Goal: Task Accomplishment & Management: Use online tool/utility

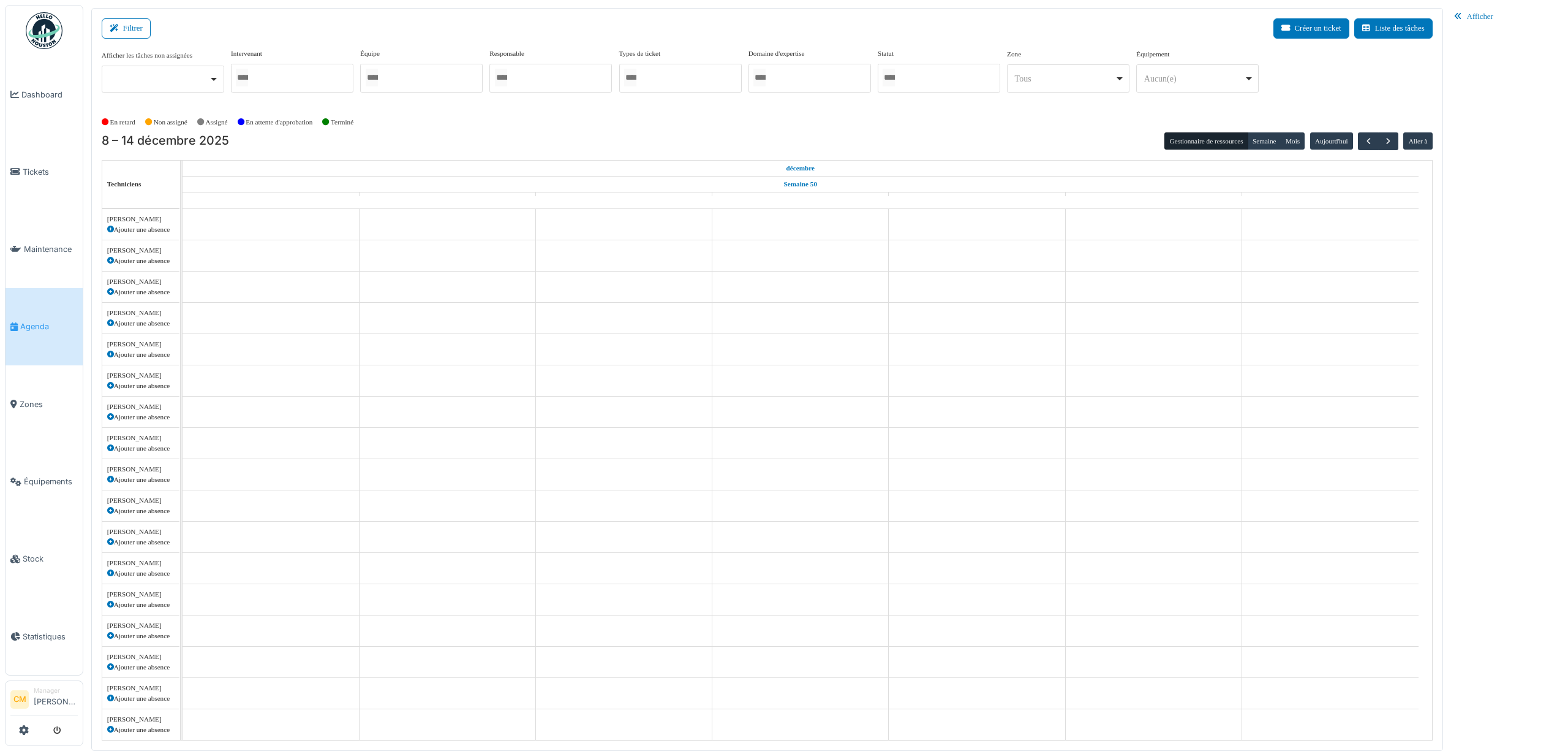
scroll to position [1073, 0]
click at [310, 76] on div at bounding box center [292, 79] width 122 height 29
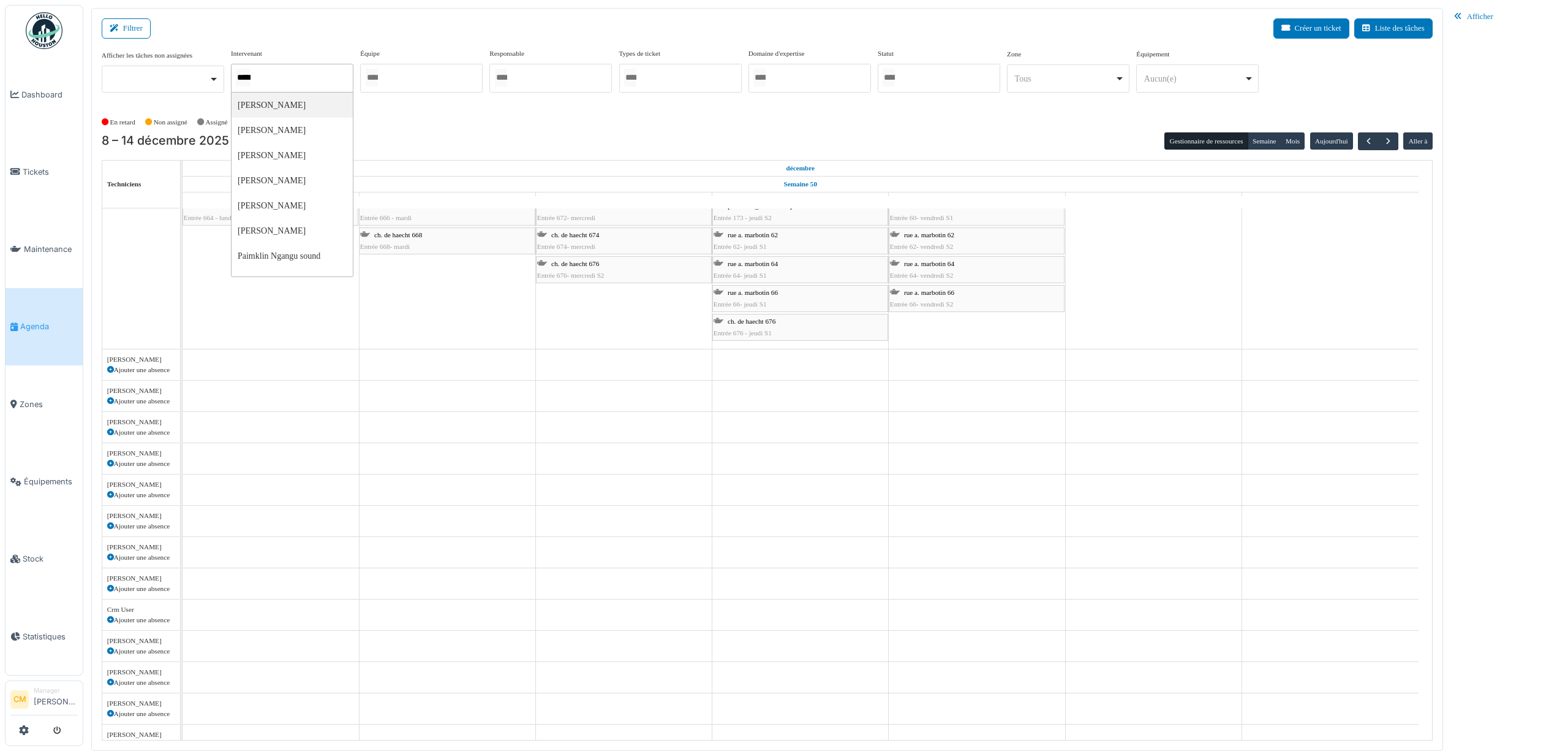
type input "******"
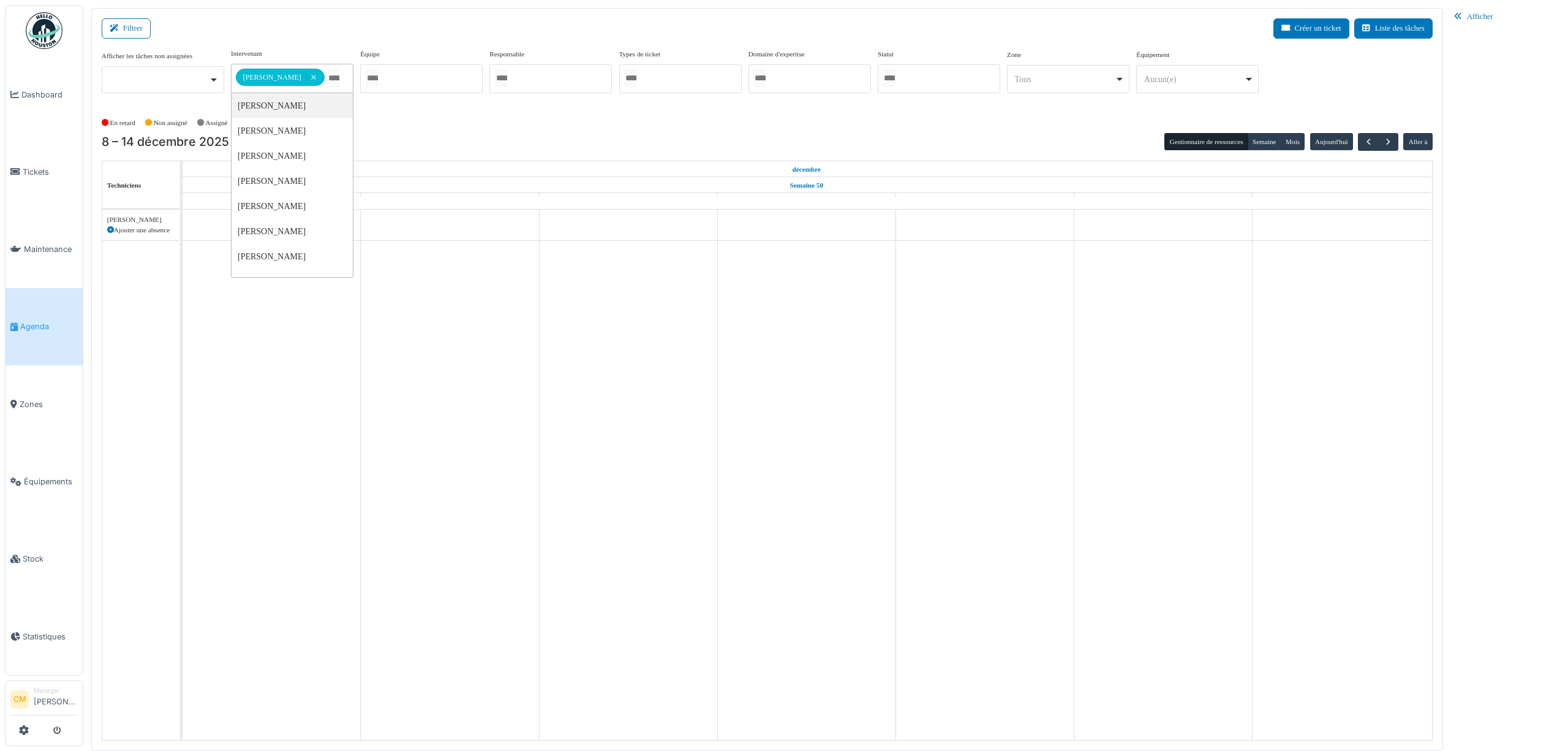
scroll to position [0, 0]
click at [943, 126] on div "En retard Non assigné Assigné En attente d'approbation Terminé" at bounding box center [767, 123] width 1331 height 20
click at [1366, 138] on span "button" at bounding box center [1369, 142] width 10 height 10
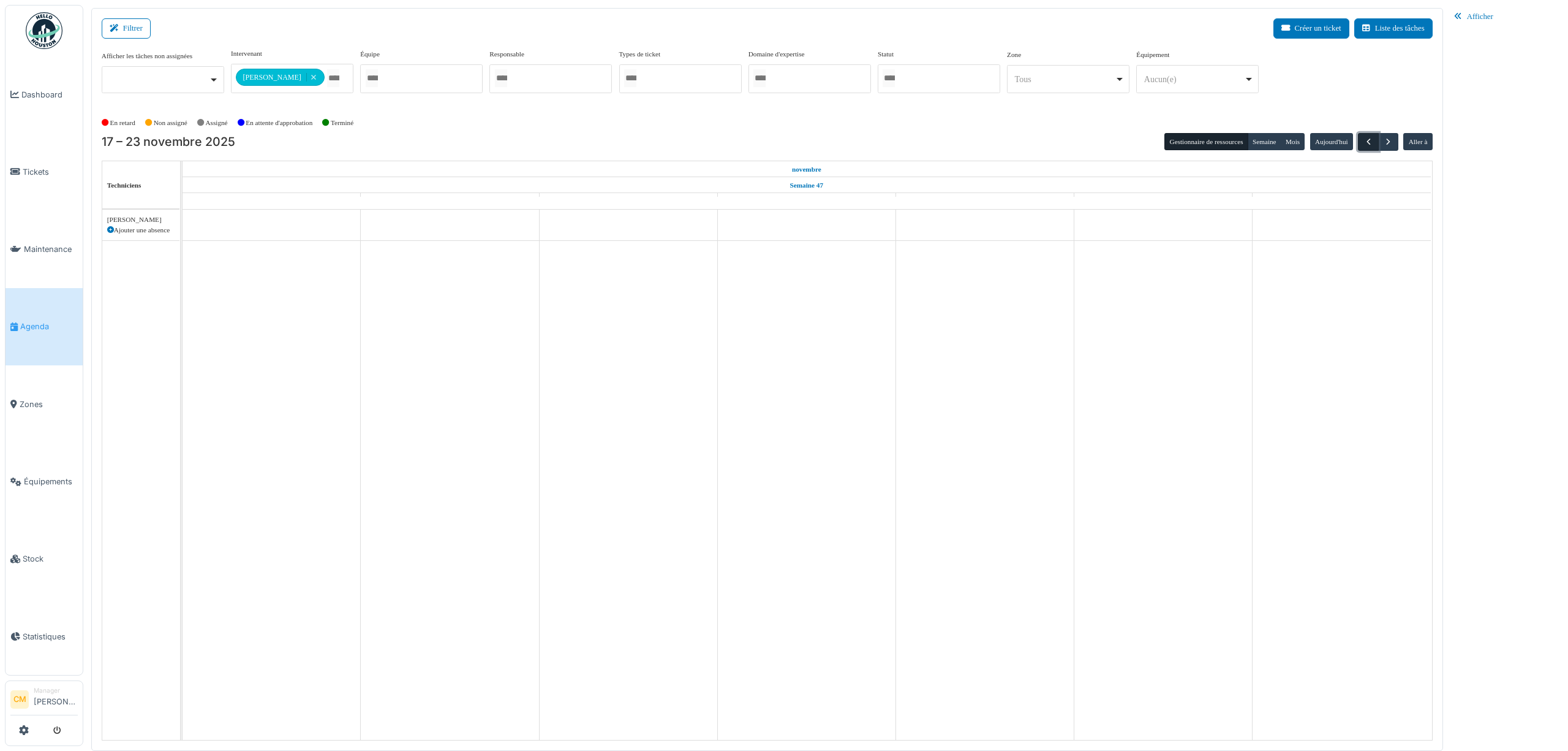
click at [1366, 138] on span "button" at bounding box center [1369, 142] width 10 height 10
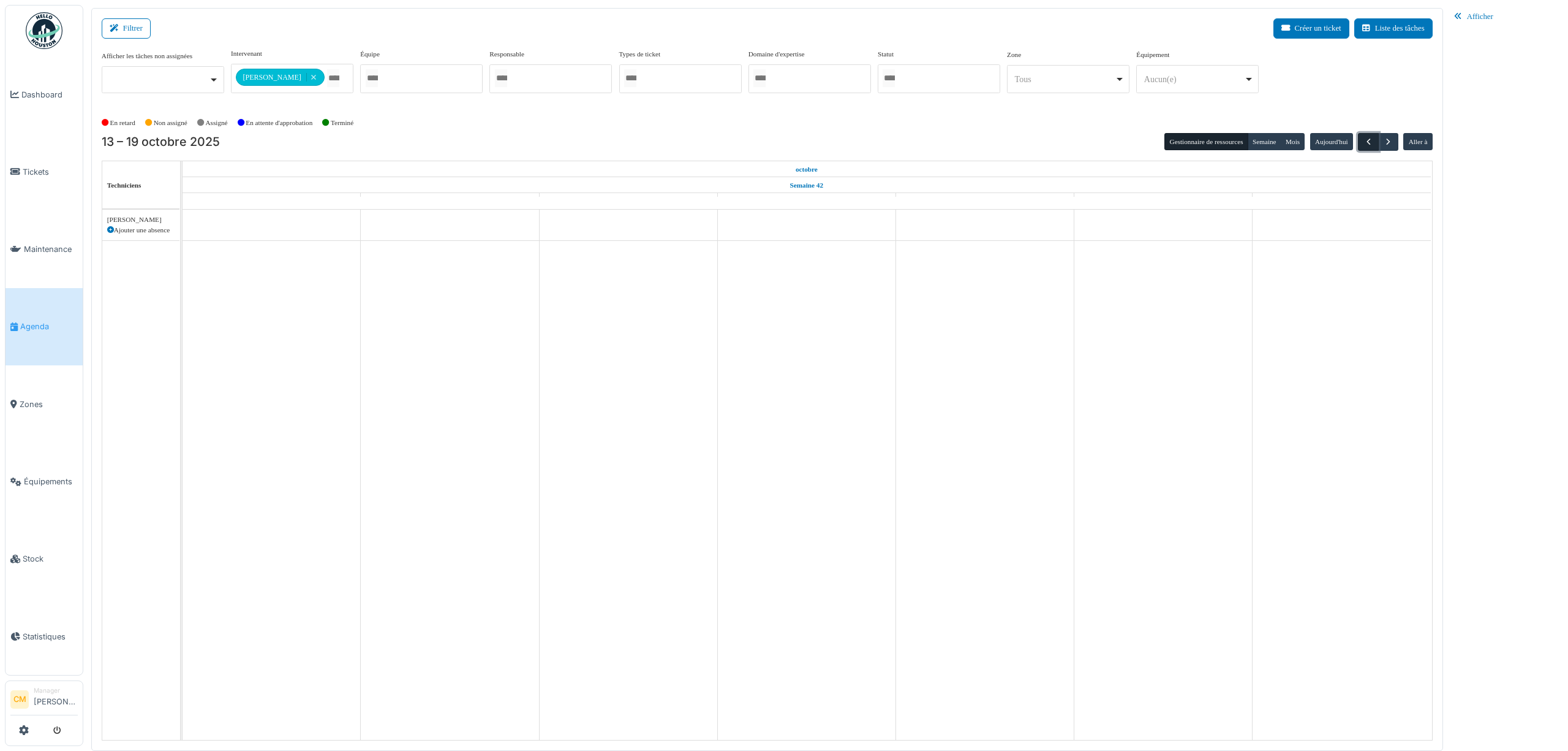
click at [1366, 138] on span "button" at bounding box center [1369, 142] width 10 height 10
click at [1366, 138] on span "button" at bounding box center [1369, 142] width 10 height 10
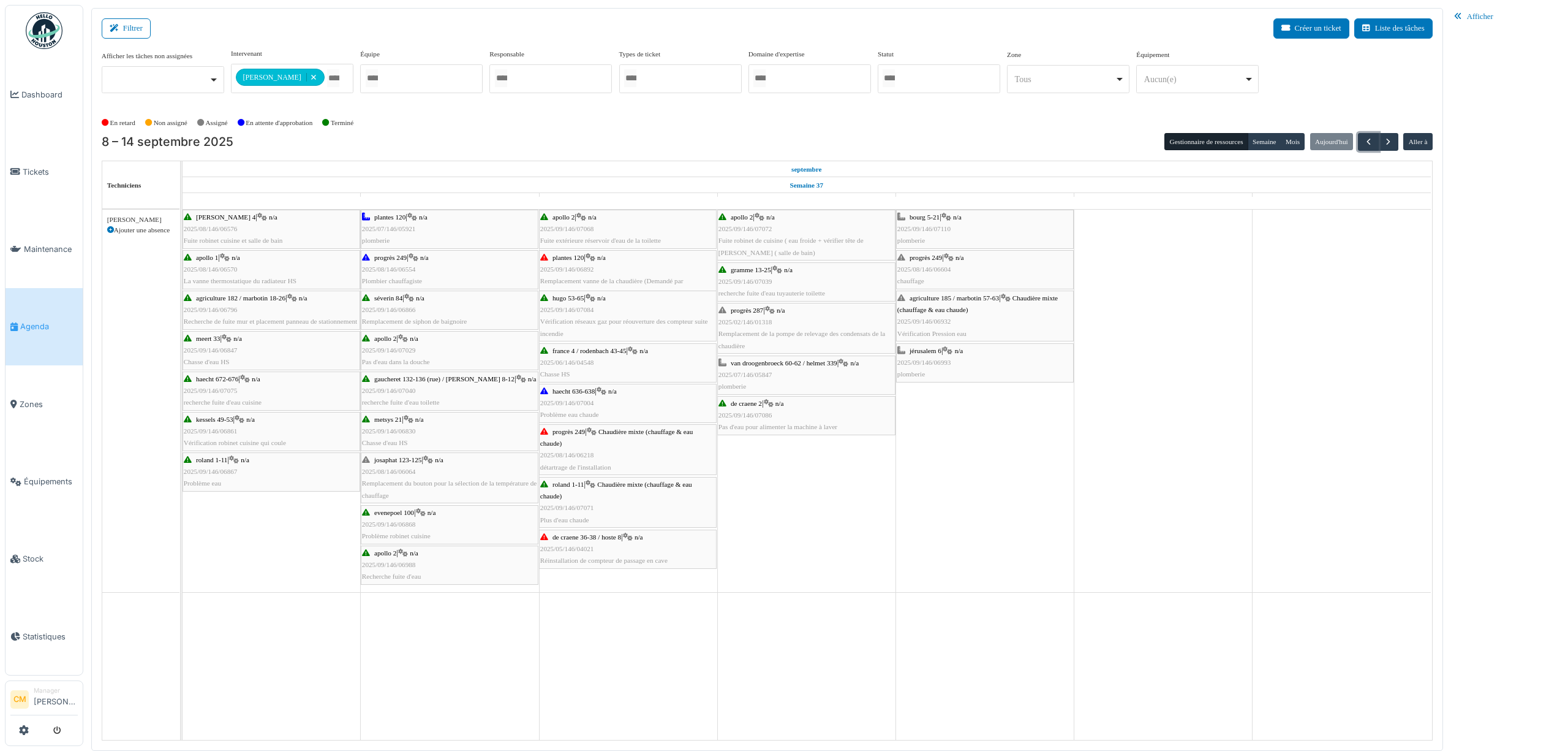
scroll to position [42, 0]
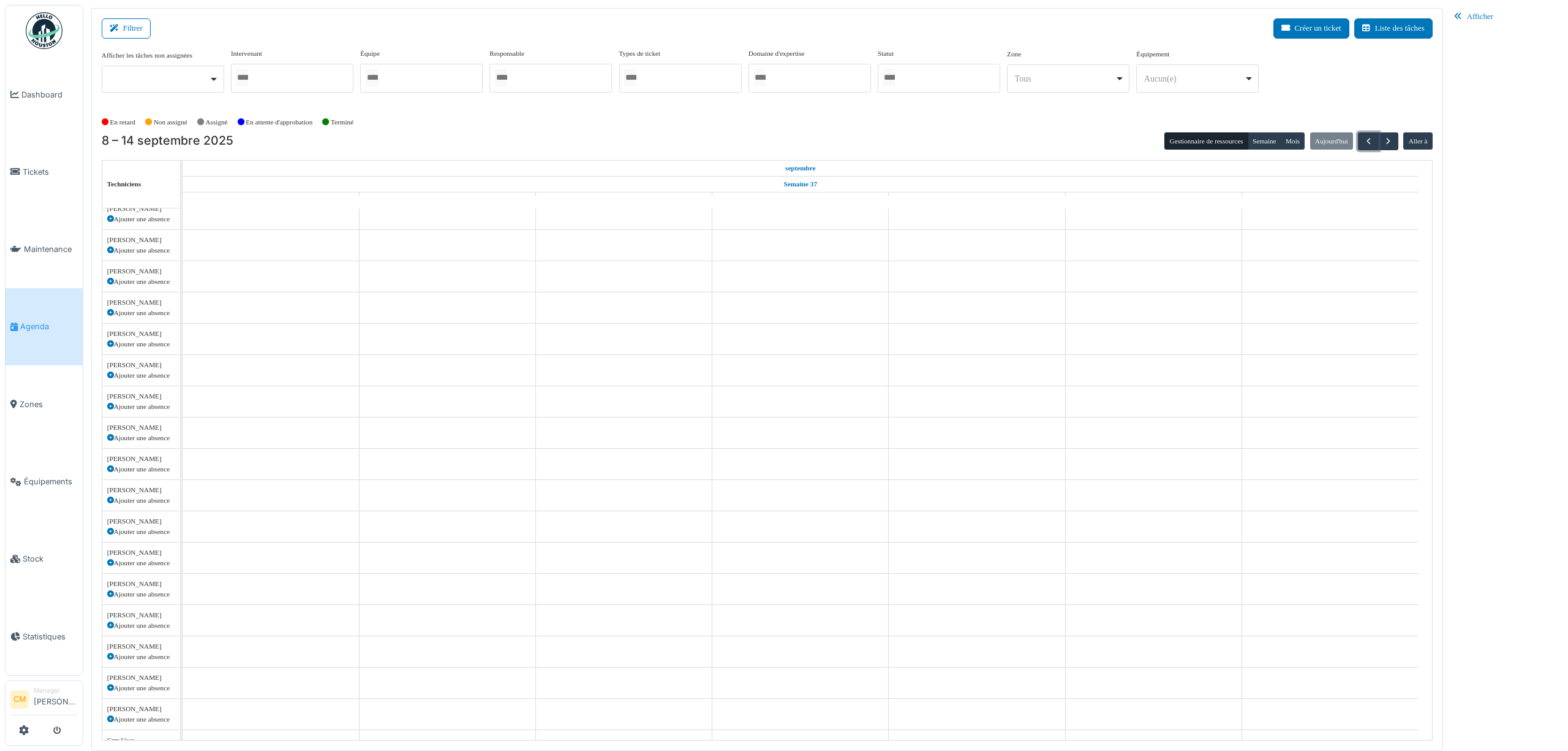
click at [290, 76] on div at bounding box center [292, 79] width 122 height 29
type input "******"
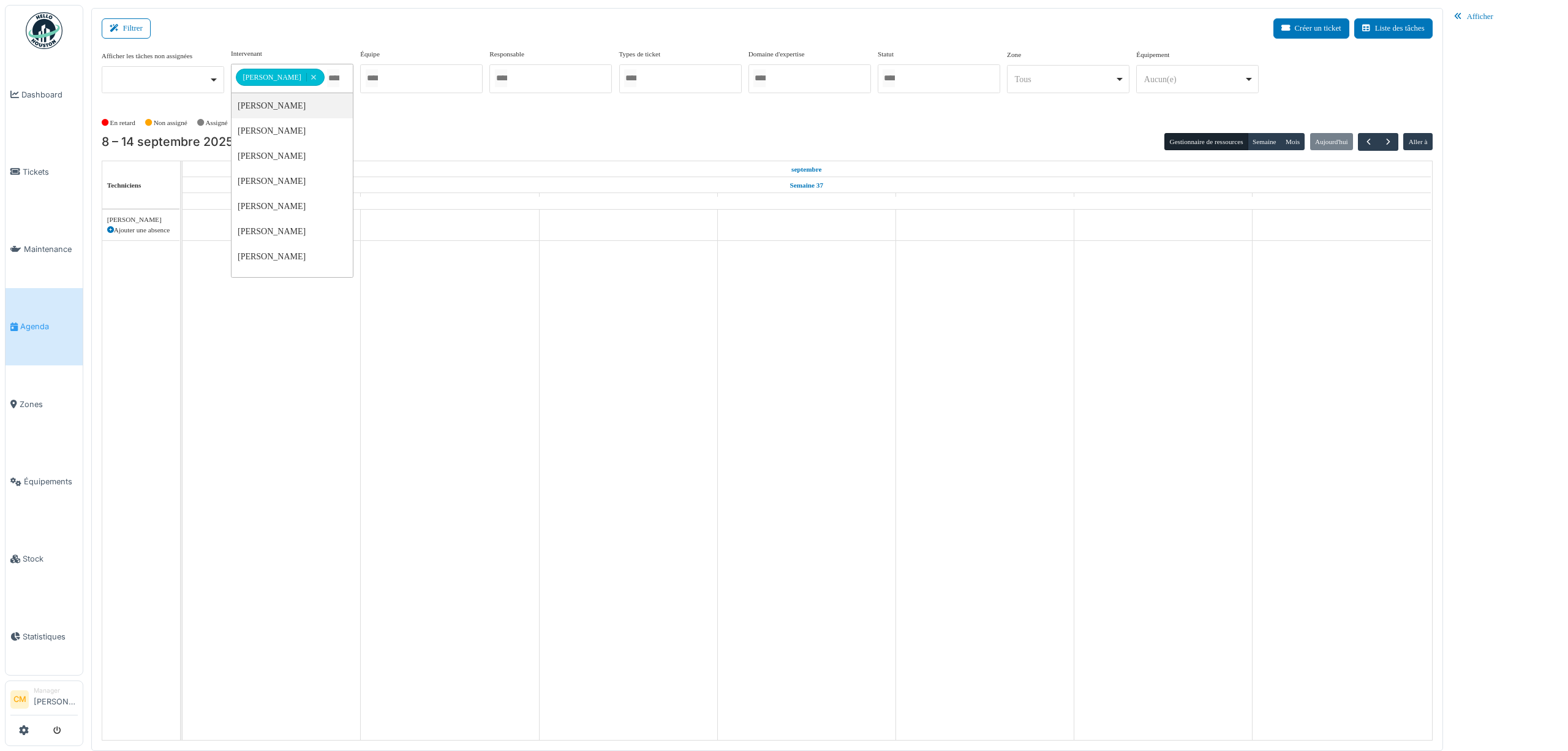
scroll to position [0, 0]
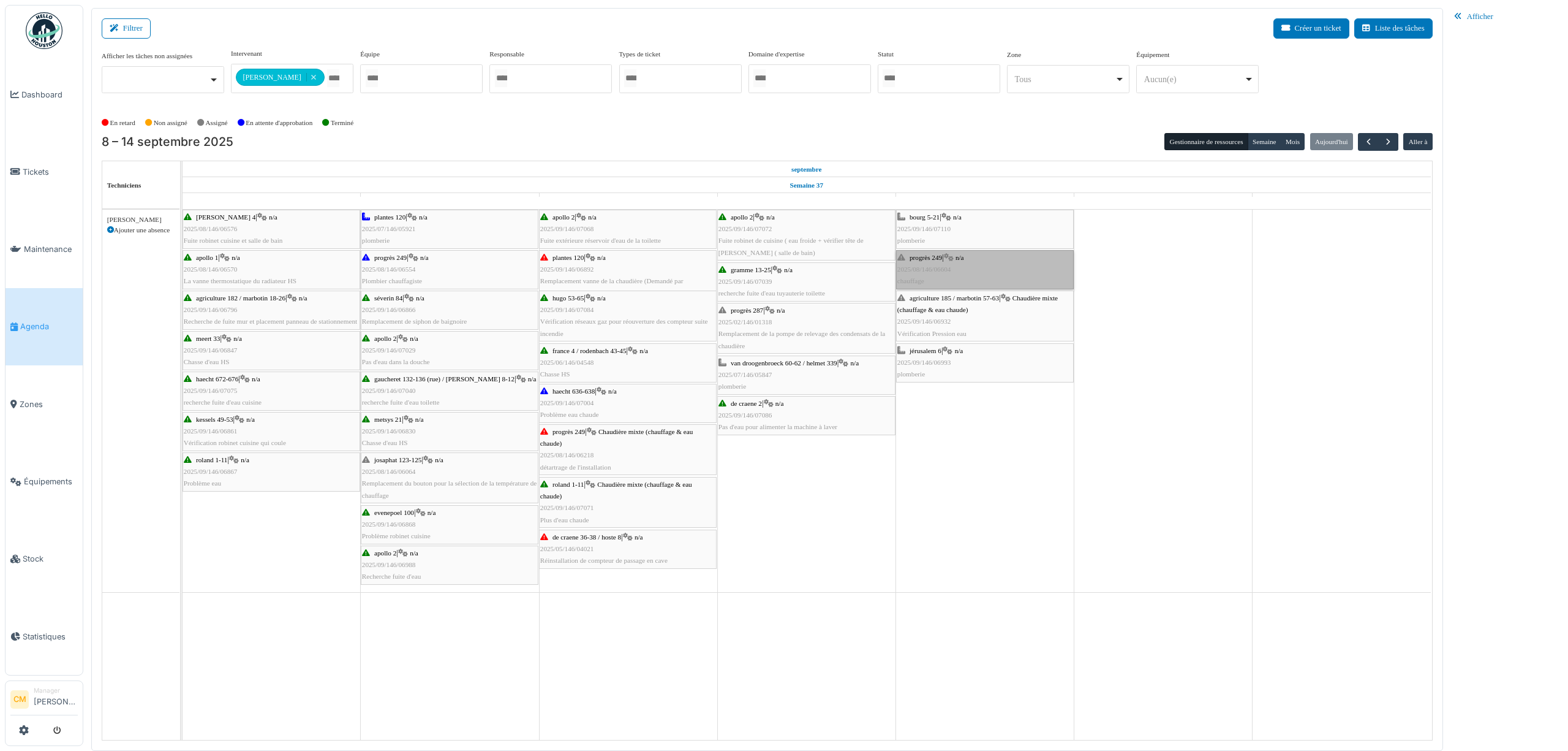
click at [933, 269] on link "progrès 249 | n/a 2025/08/146/06604 chauffage" at bounding box center [985, 270] width 178 height 39
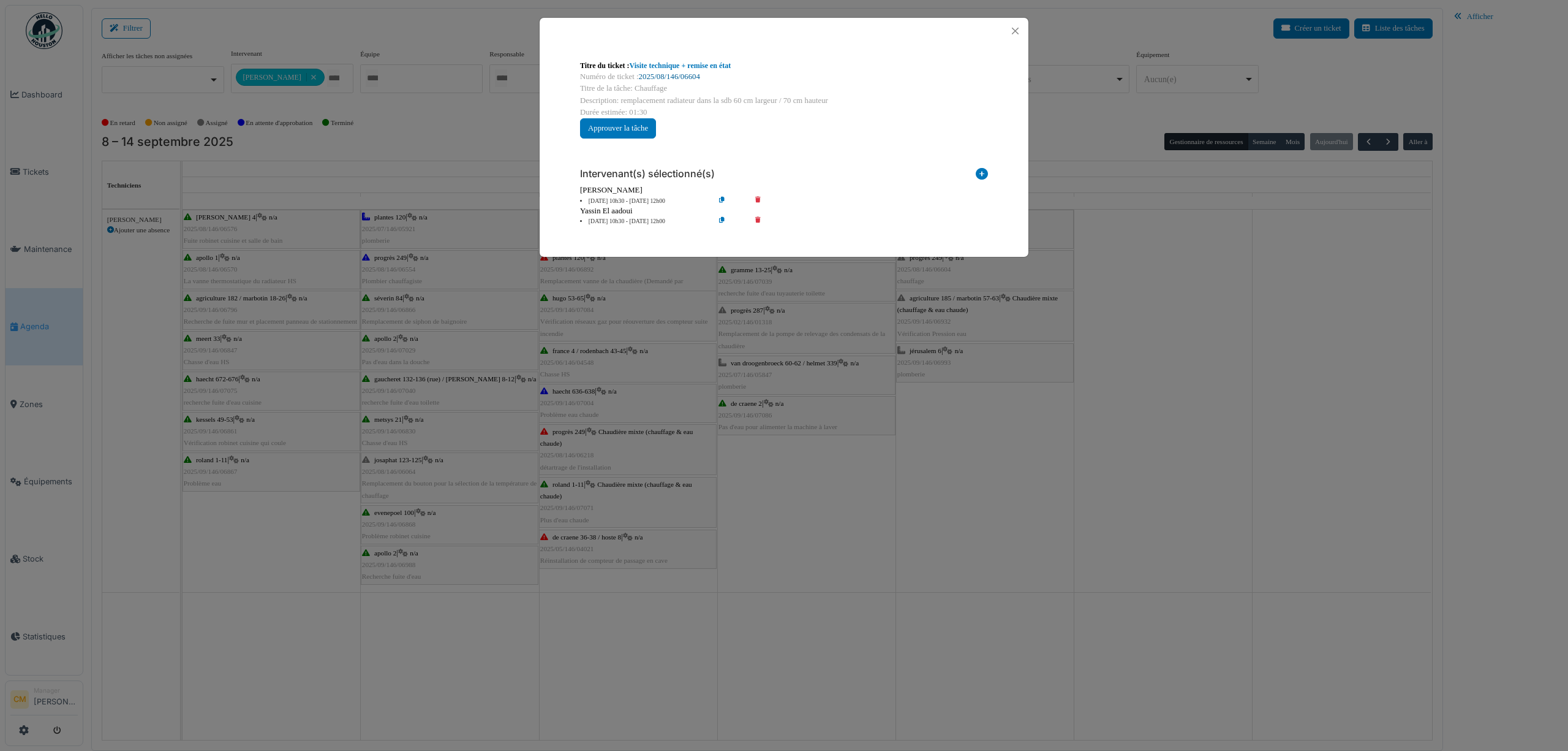
click at [659, 81] on link "2025/08/146/06604" at bounding box center [670, 76] width 61 height 9
click at [1015, 25] on button "Close" at bounding box center [1015, 31] width 17 height 17
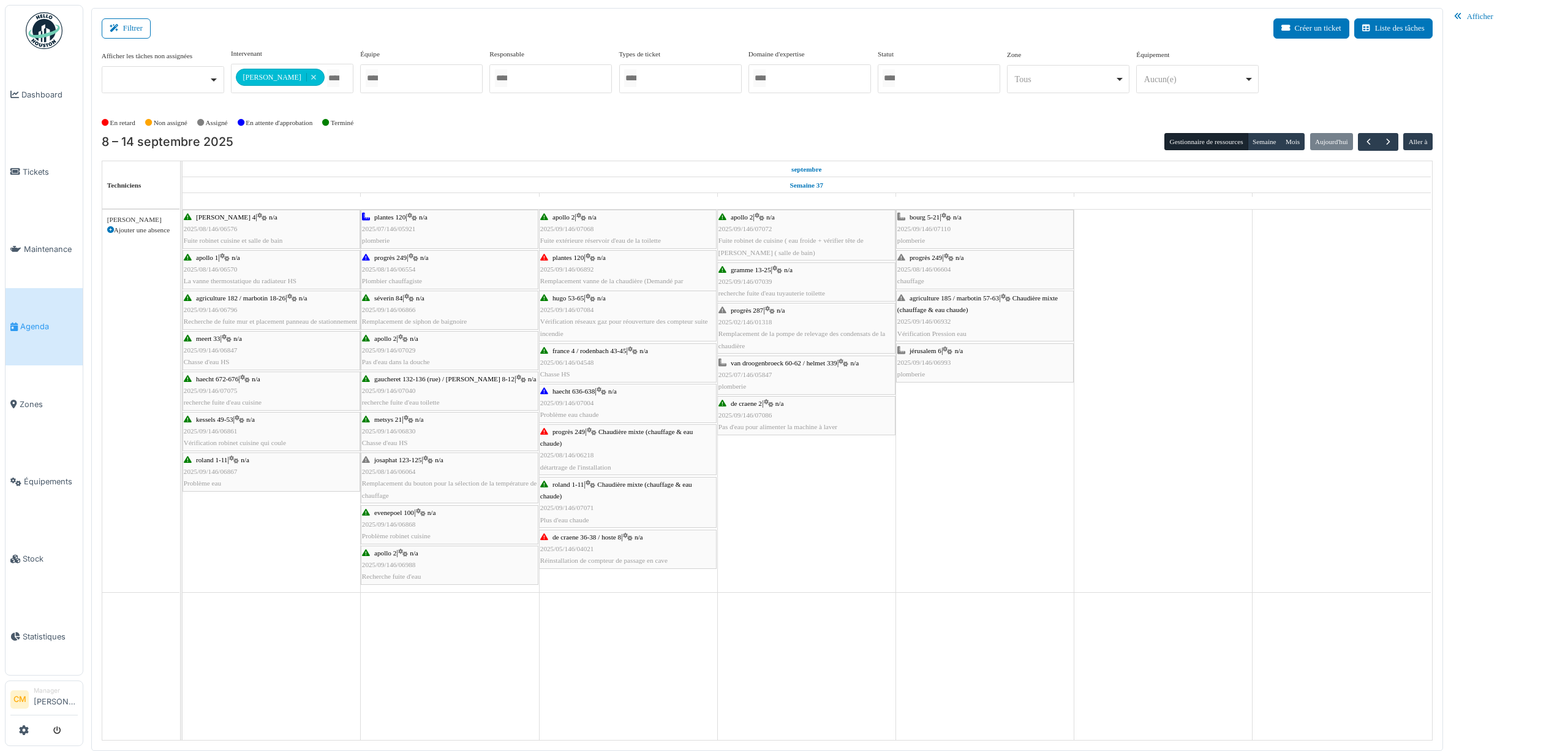
click at [571, 511] on span "2025/09/146/07071" at bounding box center [567, 508] width 54 height 7
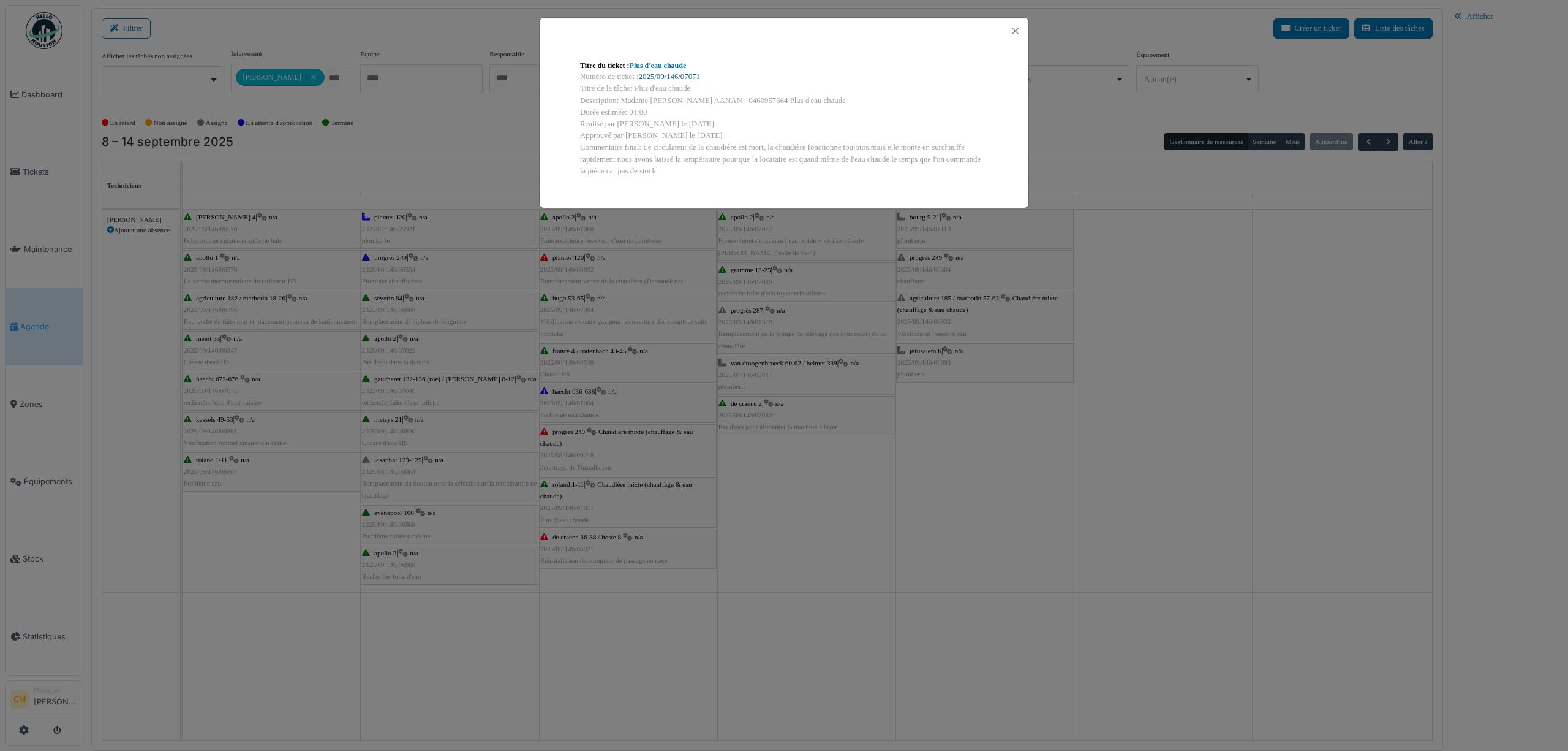
click at [678, 77] on link "2025/09/146/07071" at bounding box center [670, 76] width 61 height 9
click at [1012, 30] on button "Close" at bounding box center [1015, 31] width 17 height 17
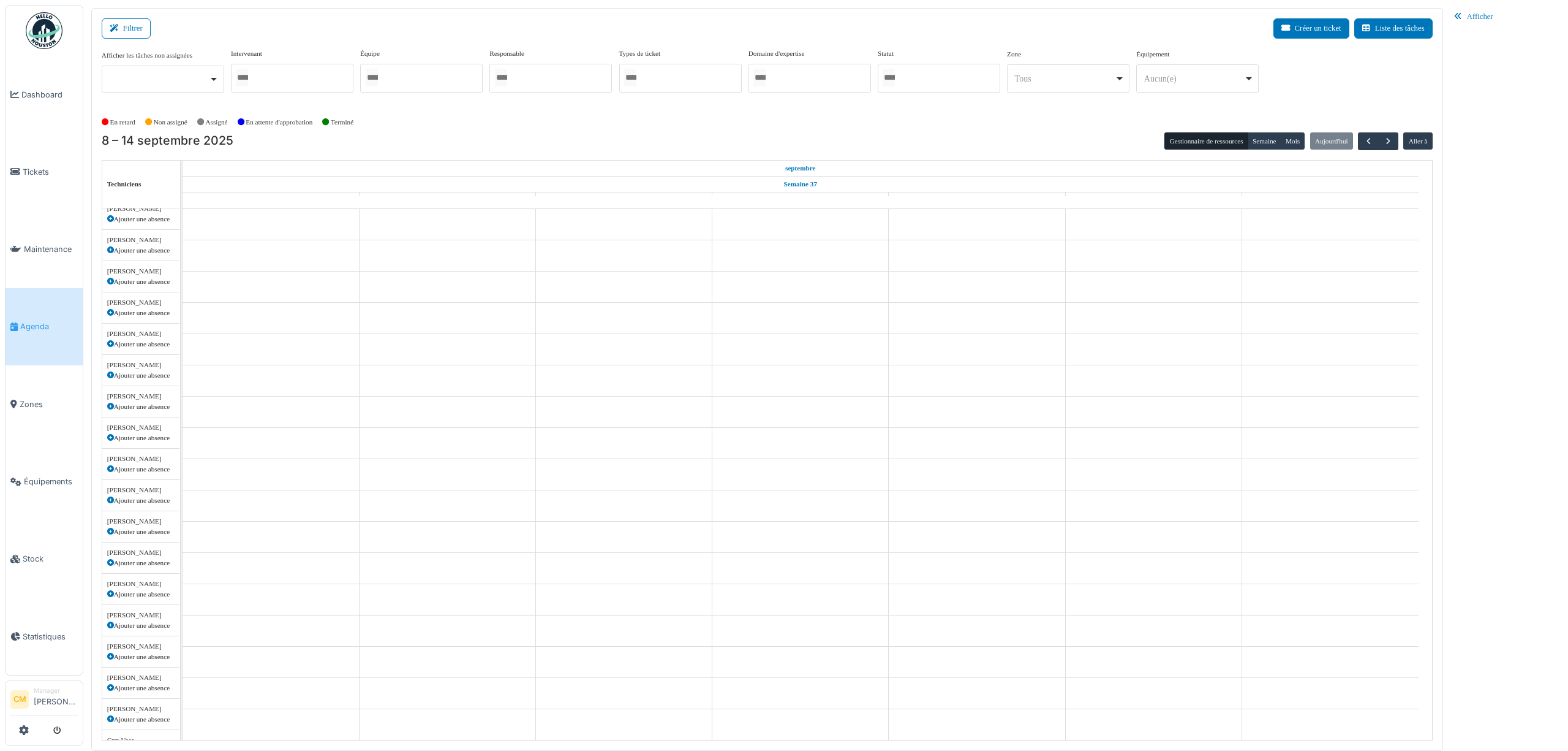
scroll to position [42, 0]
click at [299, 84] on div at bounding box center [292, 79] width 122 height 29
type input "*****"
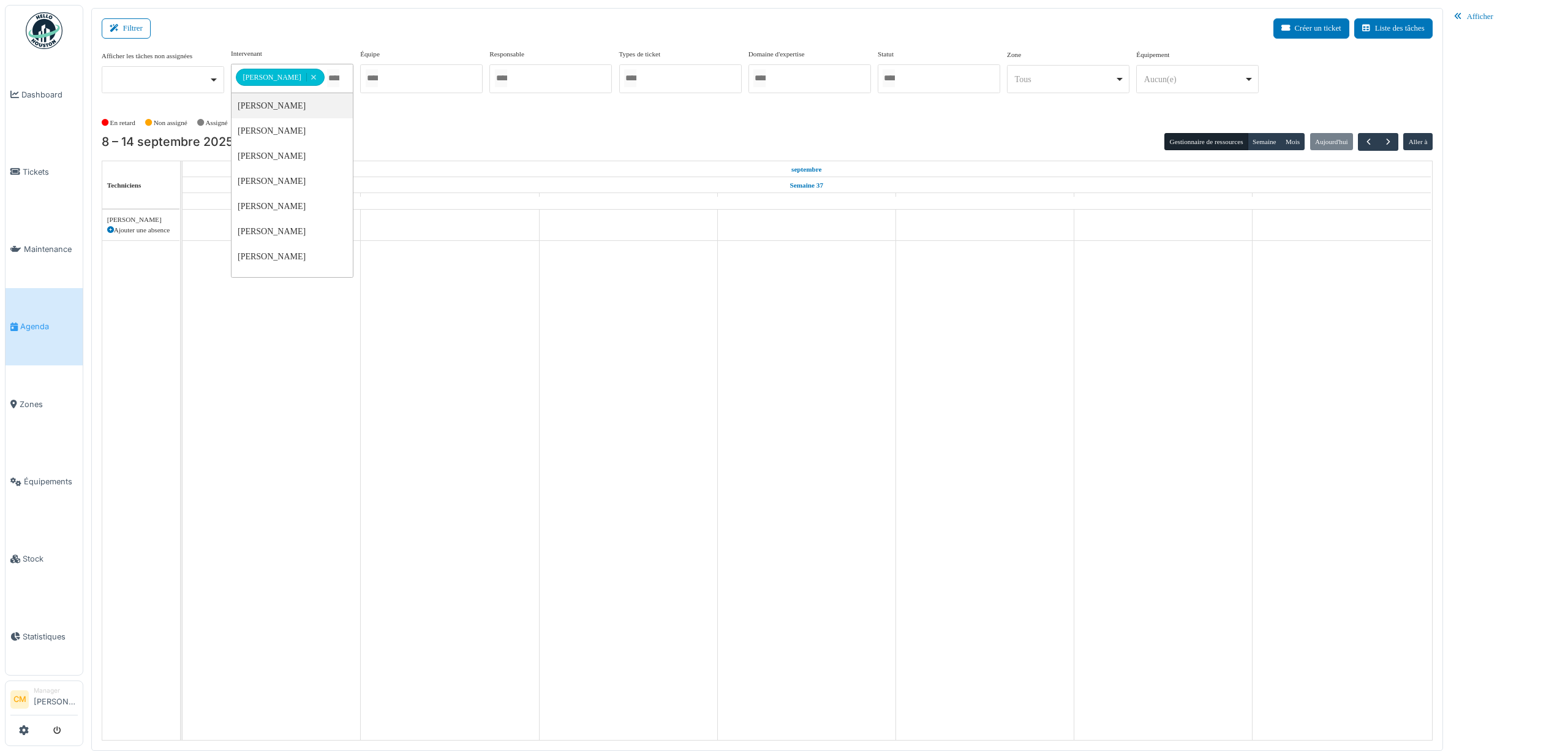
scroll to position [0, 0]
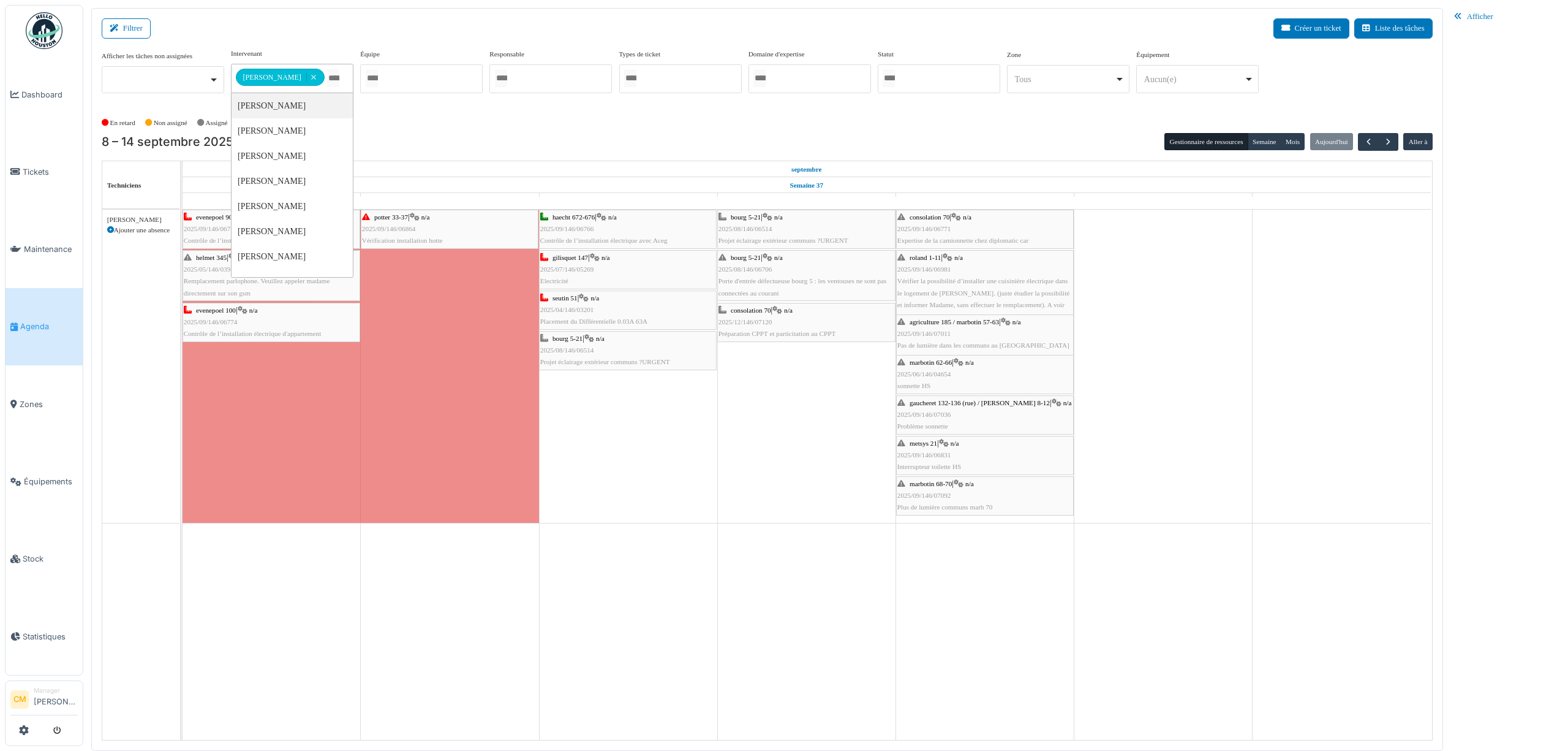
click at [657, 126] on div "En retard Non assigné Assigné En attente d'approbation Terminé" at bounding box center [767, 123] width 1331 height 20
click at [1387, 146] on span "button" at bounding box center [1388, 142] width 10 height 10
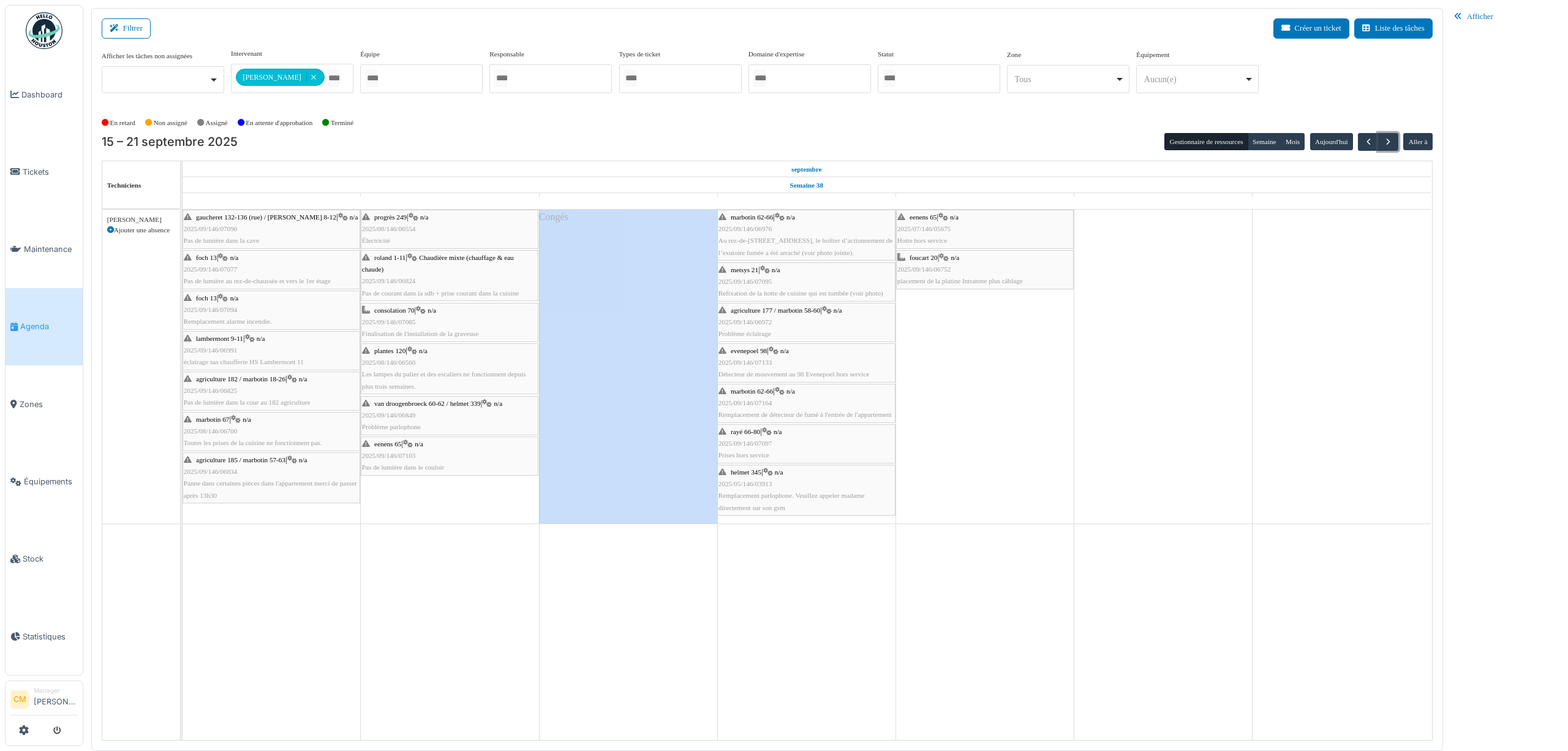
click at [618, 268] on div "Congés" at bounding box center [627, 366] width 178 height 314
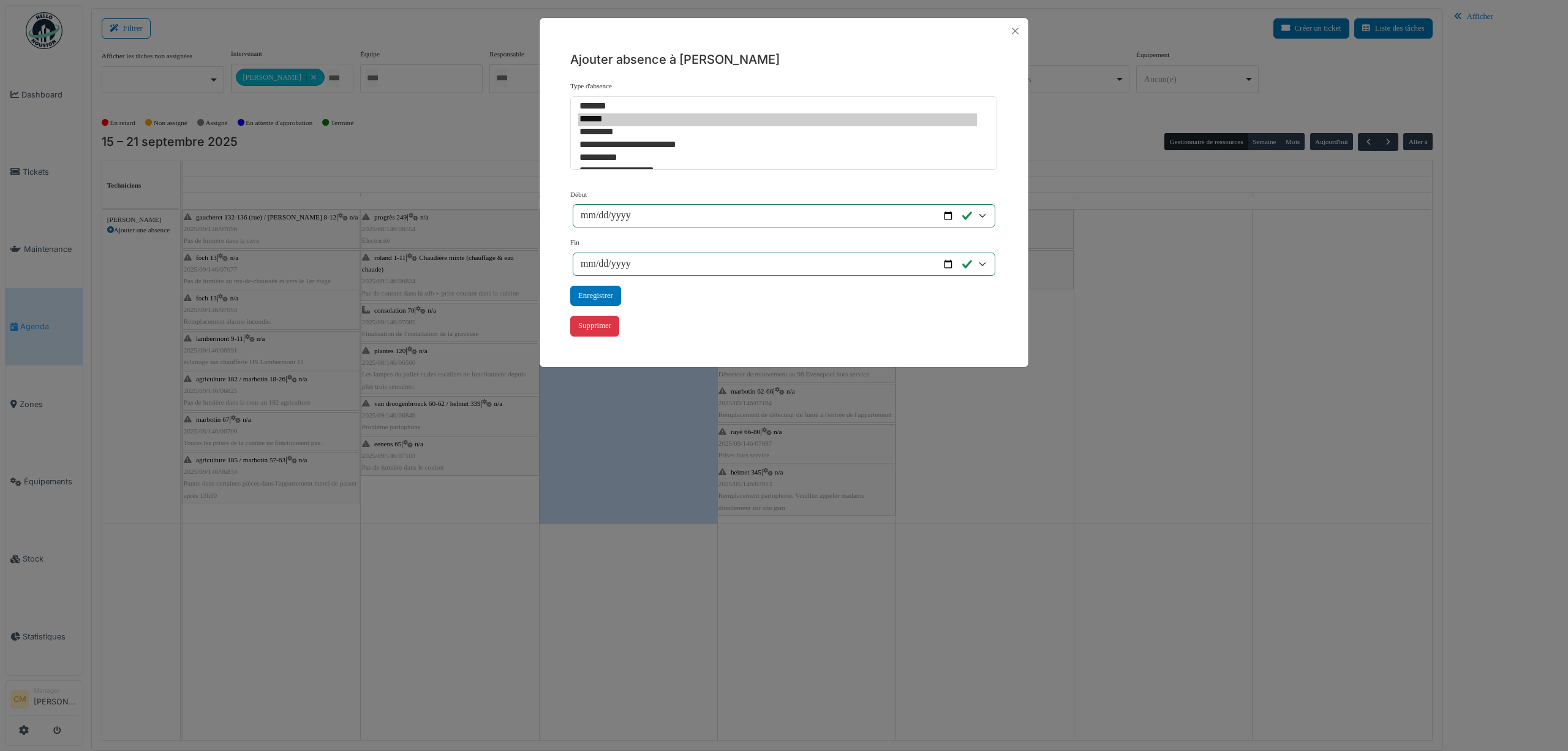
click at [916, 48] on div "**********" at bounding box center [783, 198] width 488 height 307
click at [1013, 30] on button "Close" at bounding box center [1015, 31] width 17 height 17
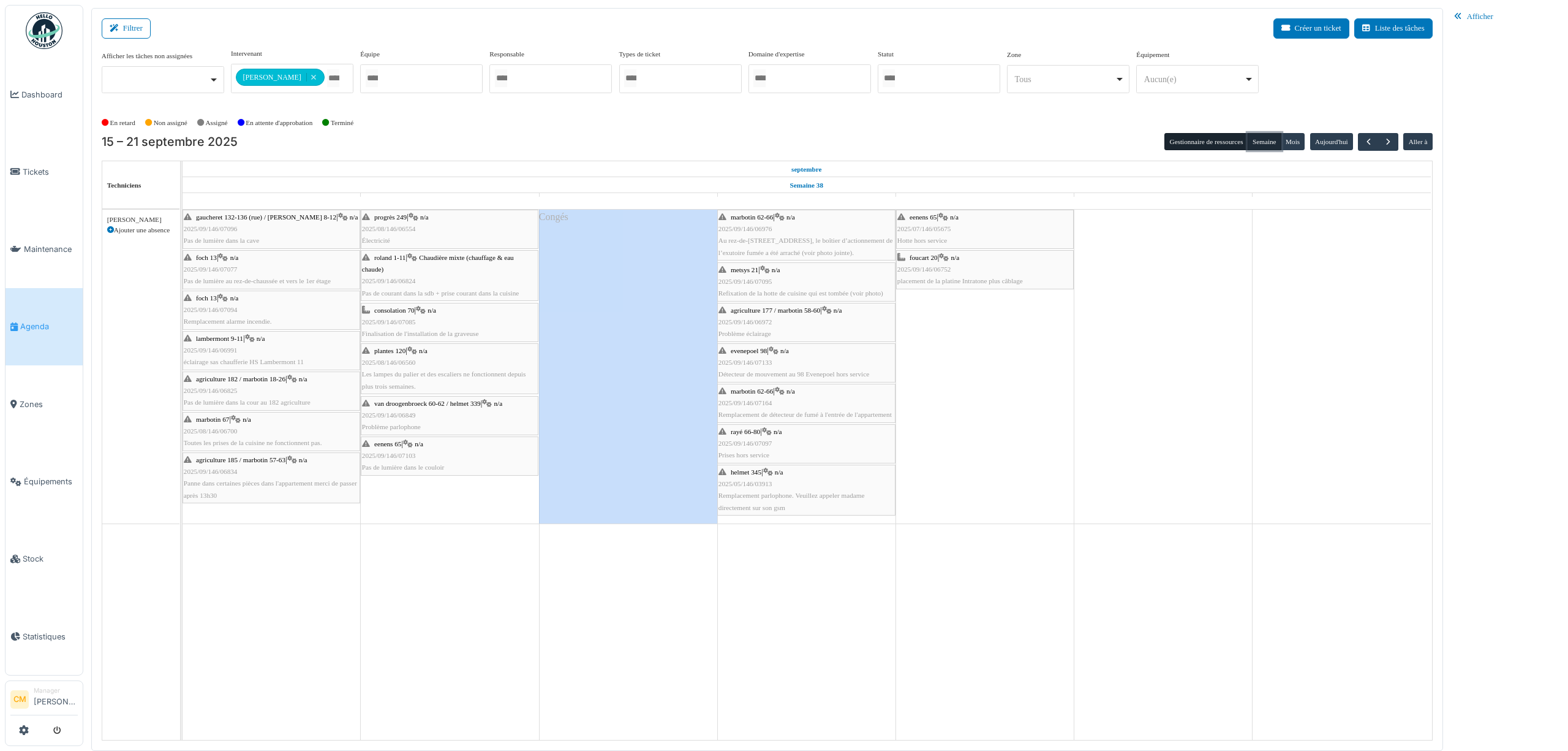
click at [1262, 135] on button "Semaine" at bounding box center [1264, 142] width 33 height 17
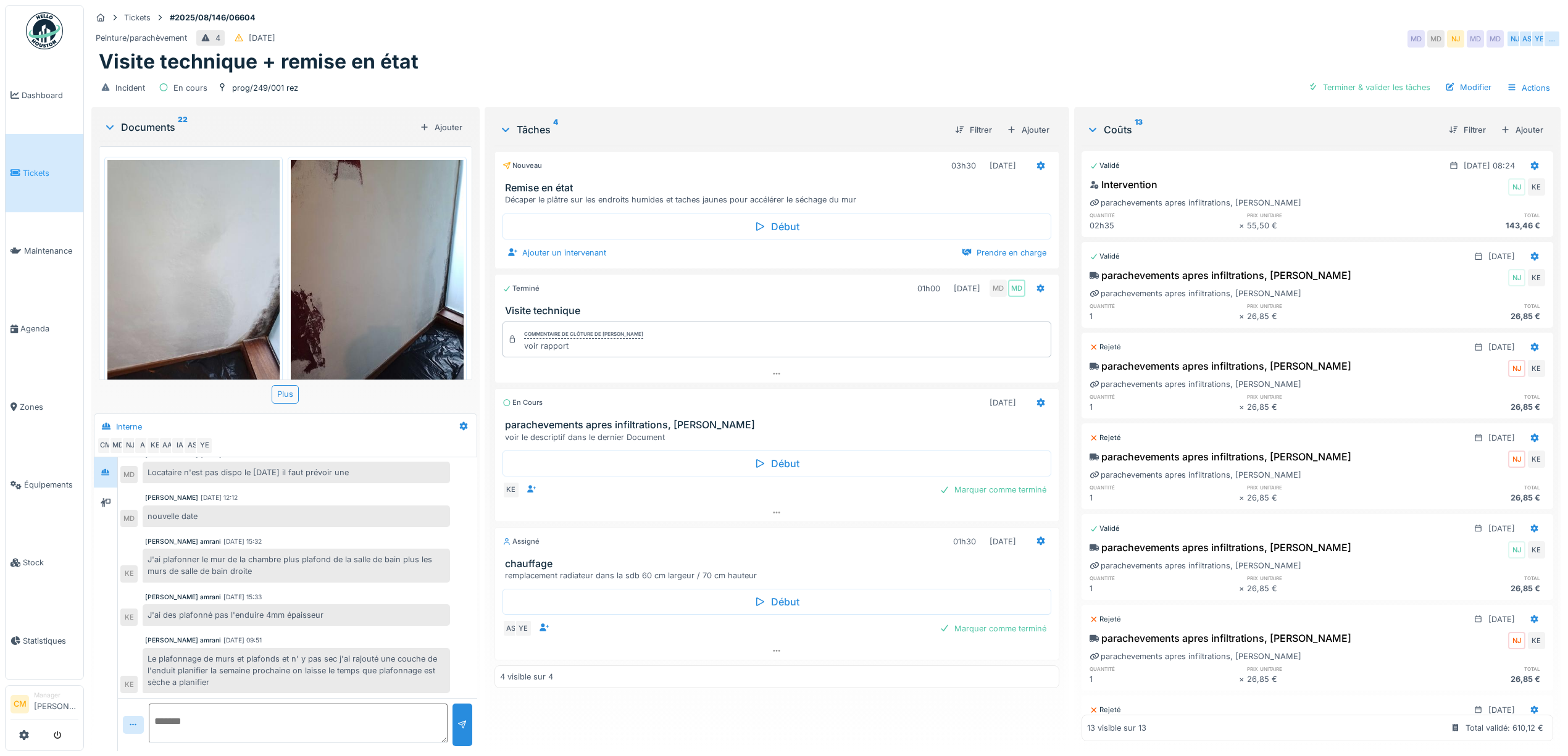
scroll to position [12, 0]
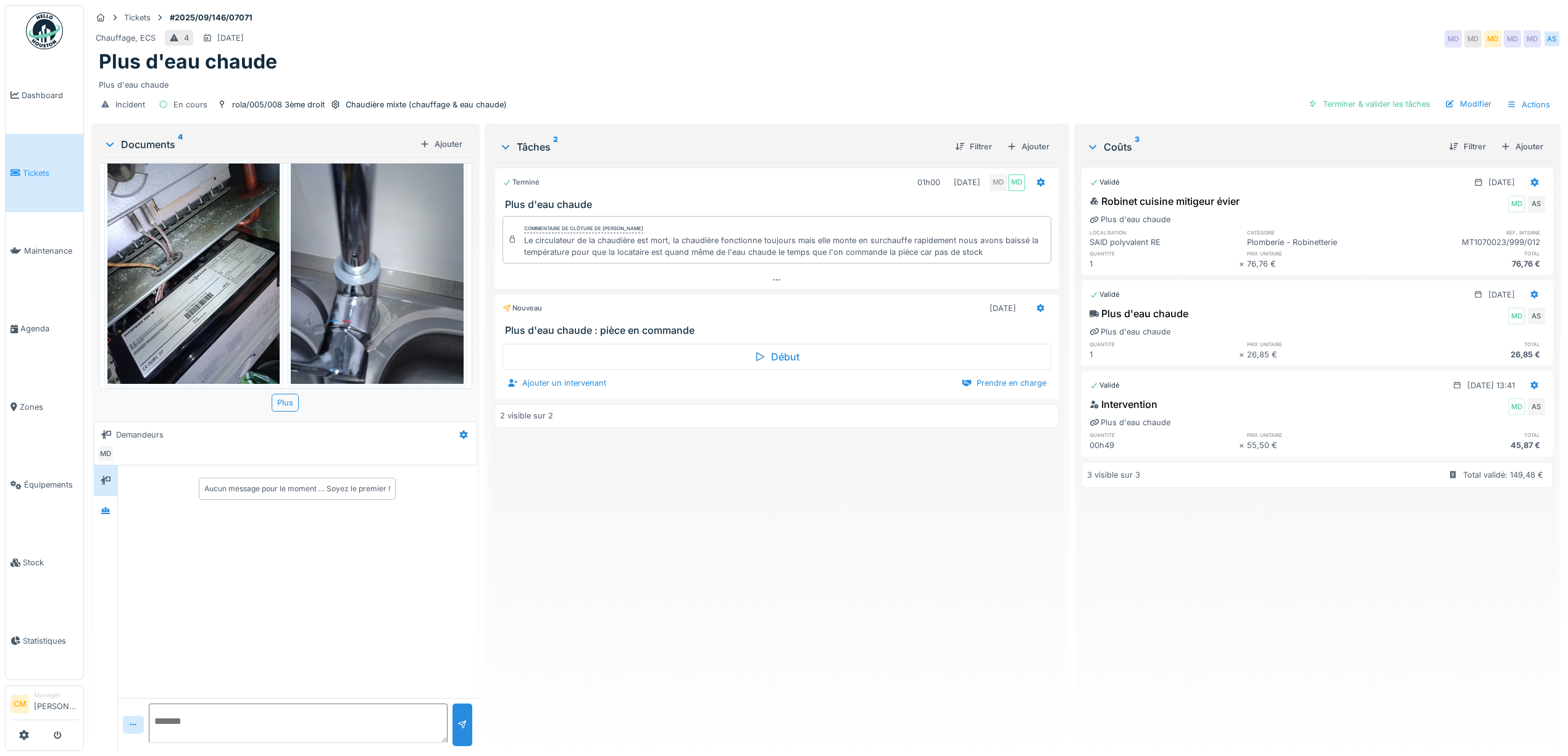
scroll to position [12, 0]
click at [228, 263] on img at bounding box center [193, 268] width 172 height 230
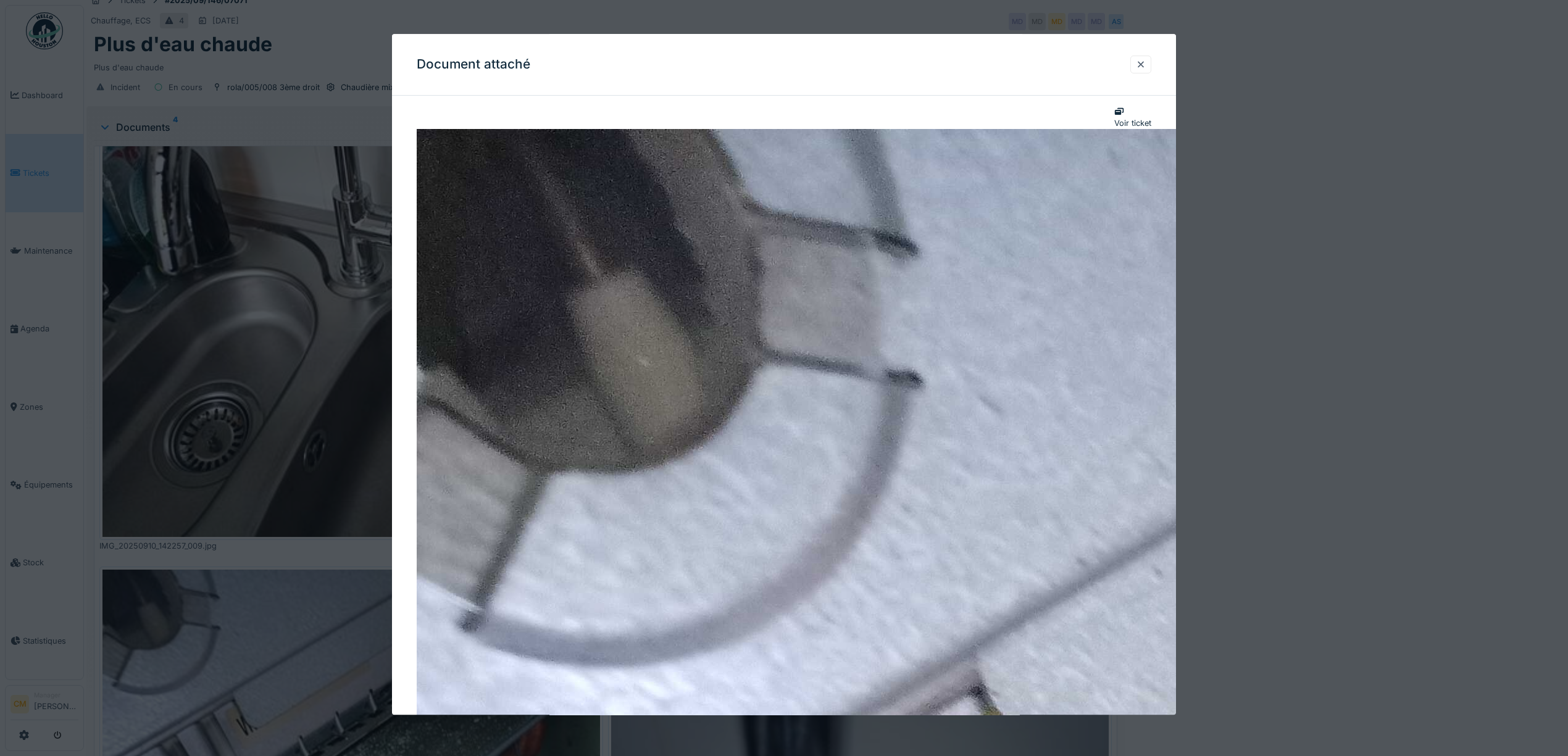
click at [1144, 62] on div at bounding box center [1140, 65] width 10 height 12
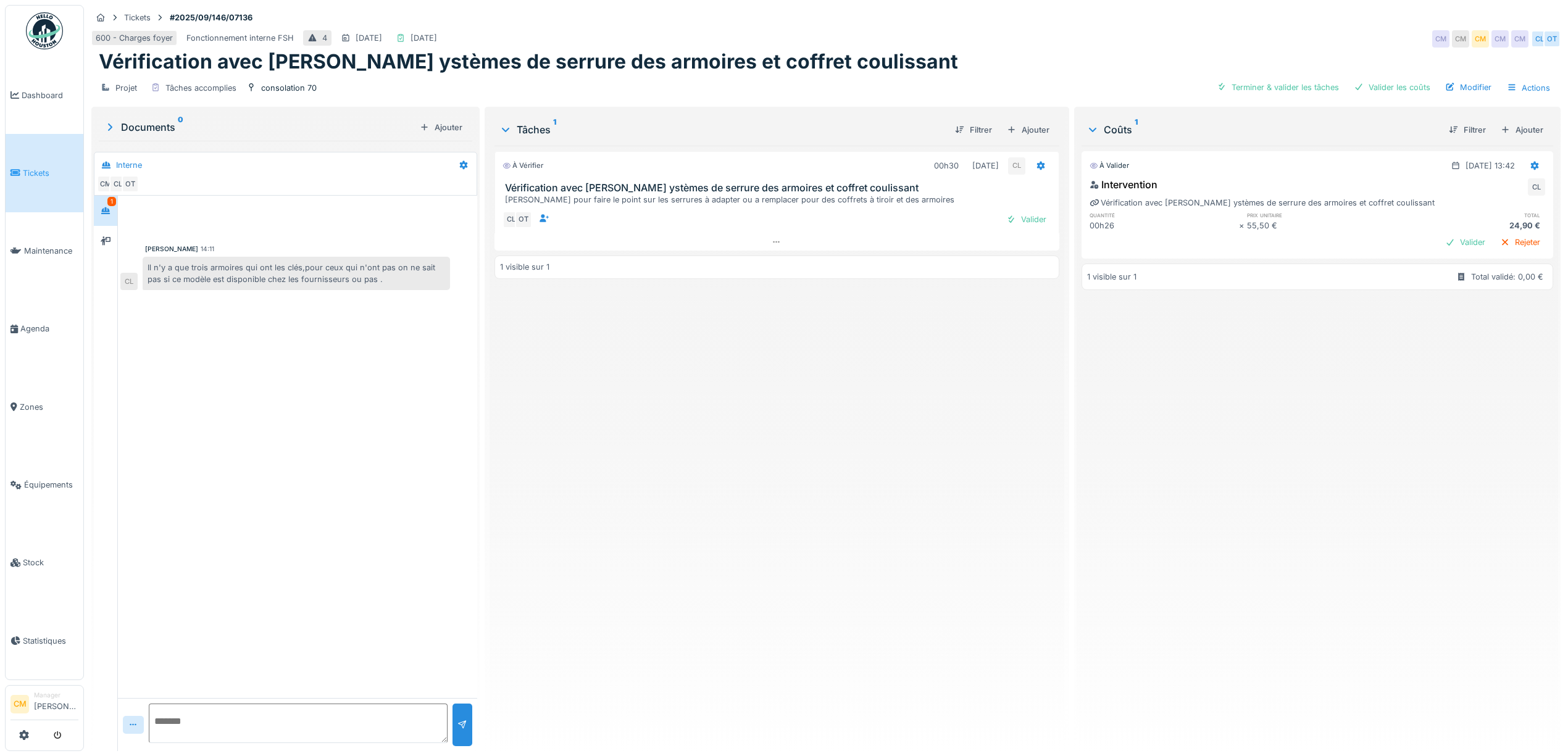
click at [178, 724] on textarea at bounding box center [298, 723] width 299 height 40
type textarea "**********"
type textarea "*"
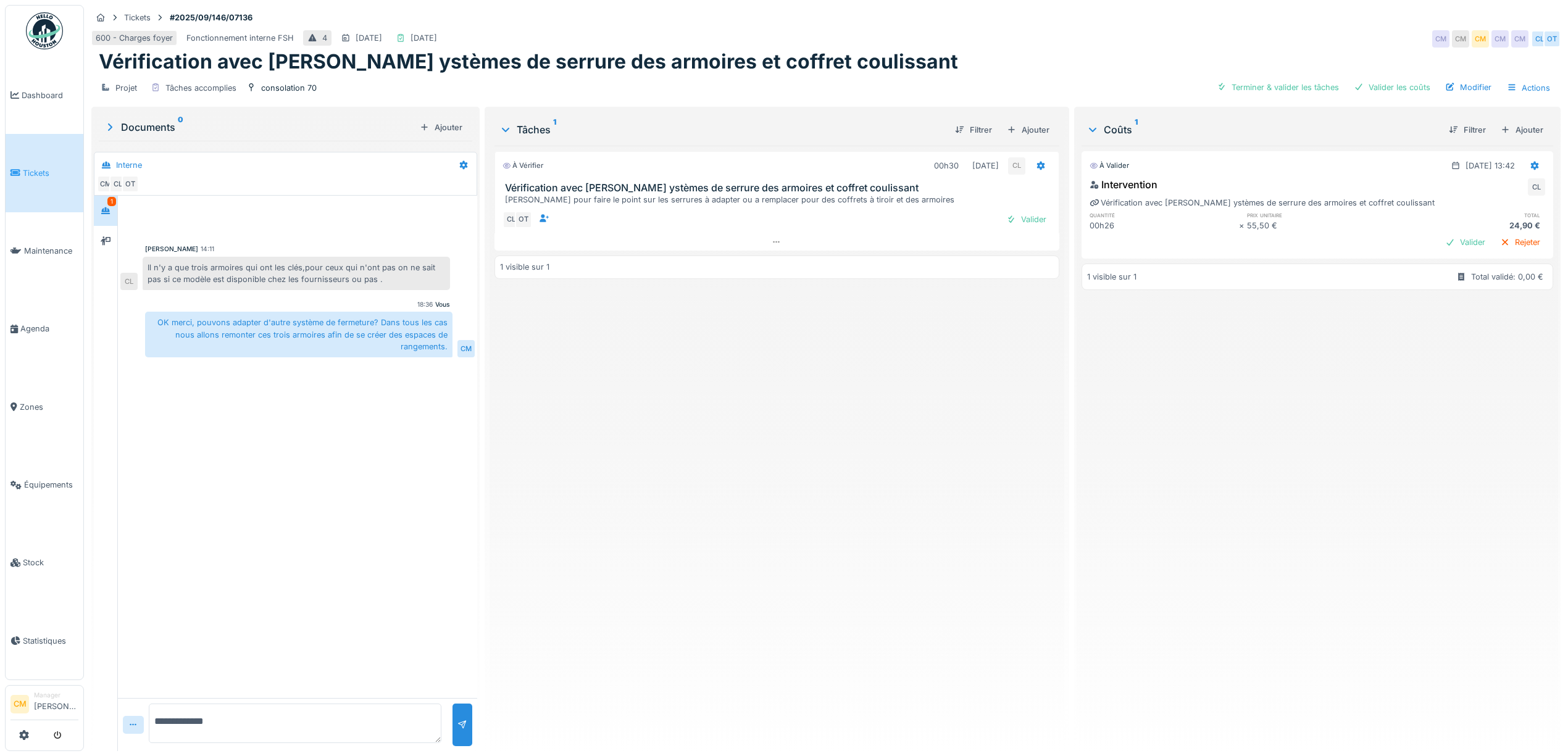
type textarea "**********"
click at [1440, 238] on div "Valider" at bounding box center [1465, 242] width 50 height 17
click at [1376, 90] on div "Terminer & valider les tâches" at bounding box center [1369, 87] width 132 height 17
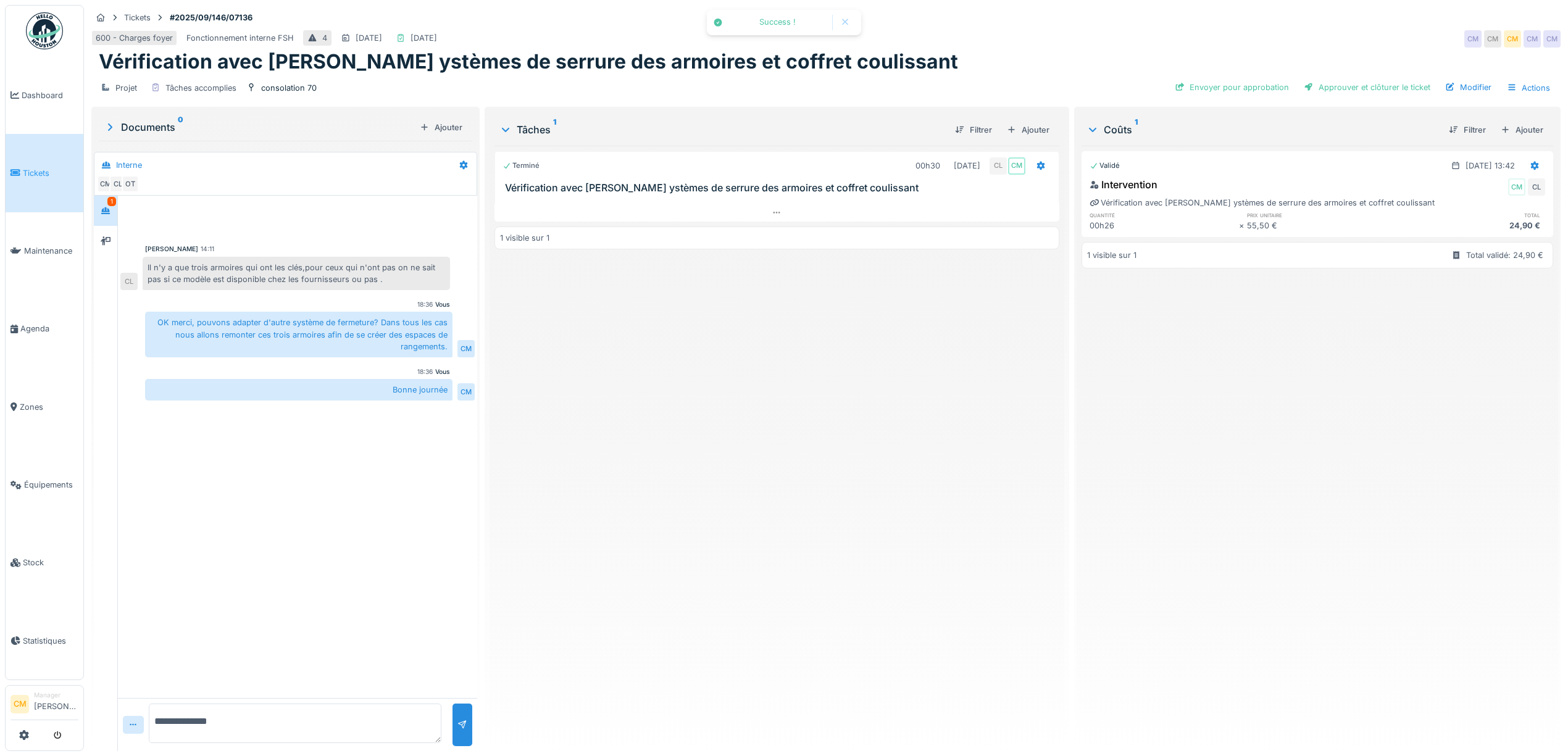
click at [1376, 90] on div "Approuver et clôturer le ticket" at bounding box center [1367, 87] width 136 height 17
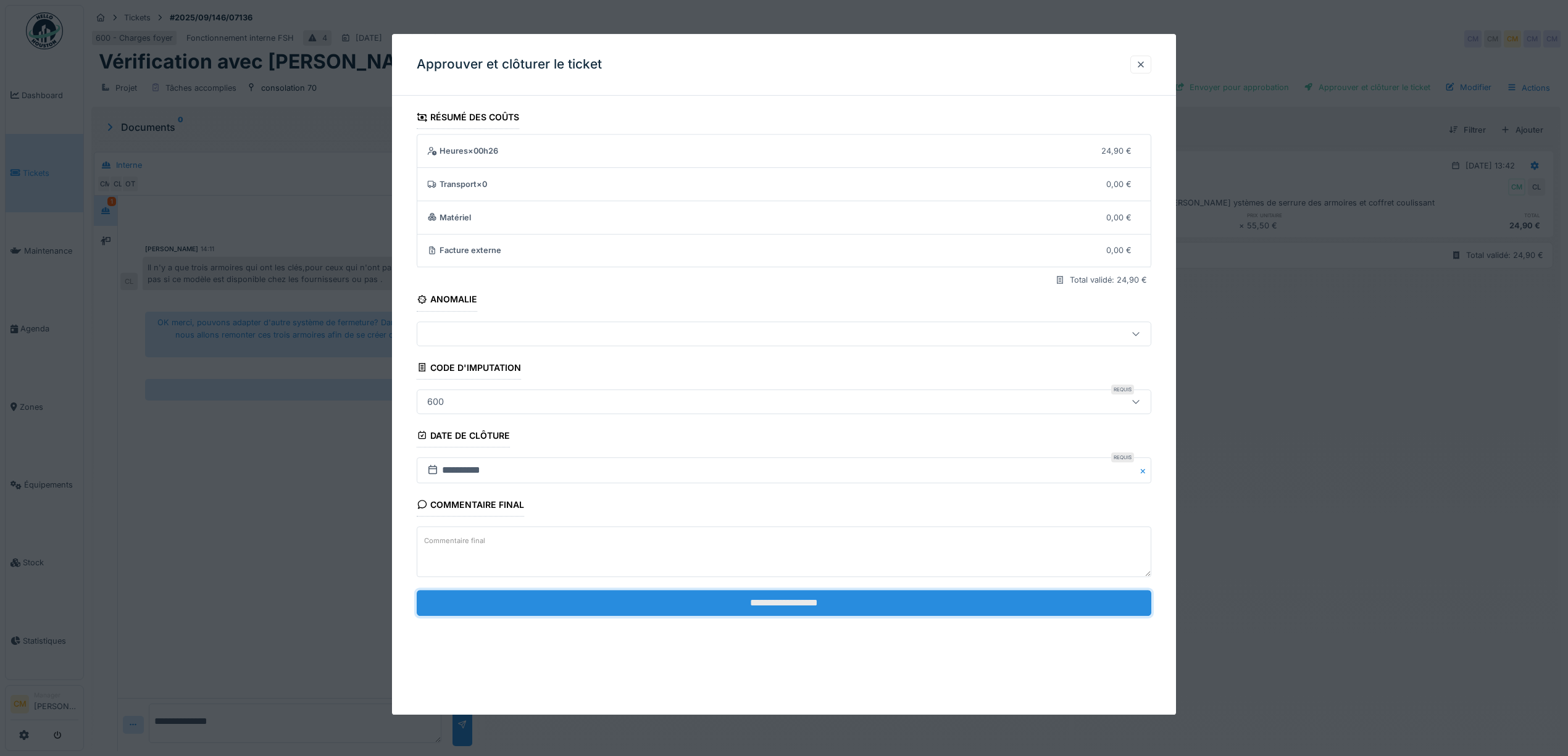
click at [763, 595] on input "**********" at bounding box center [784, 602] width 734 height 26
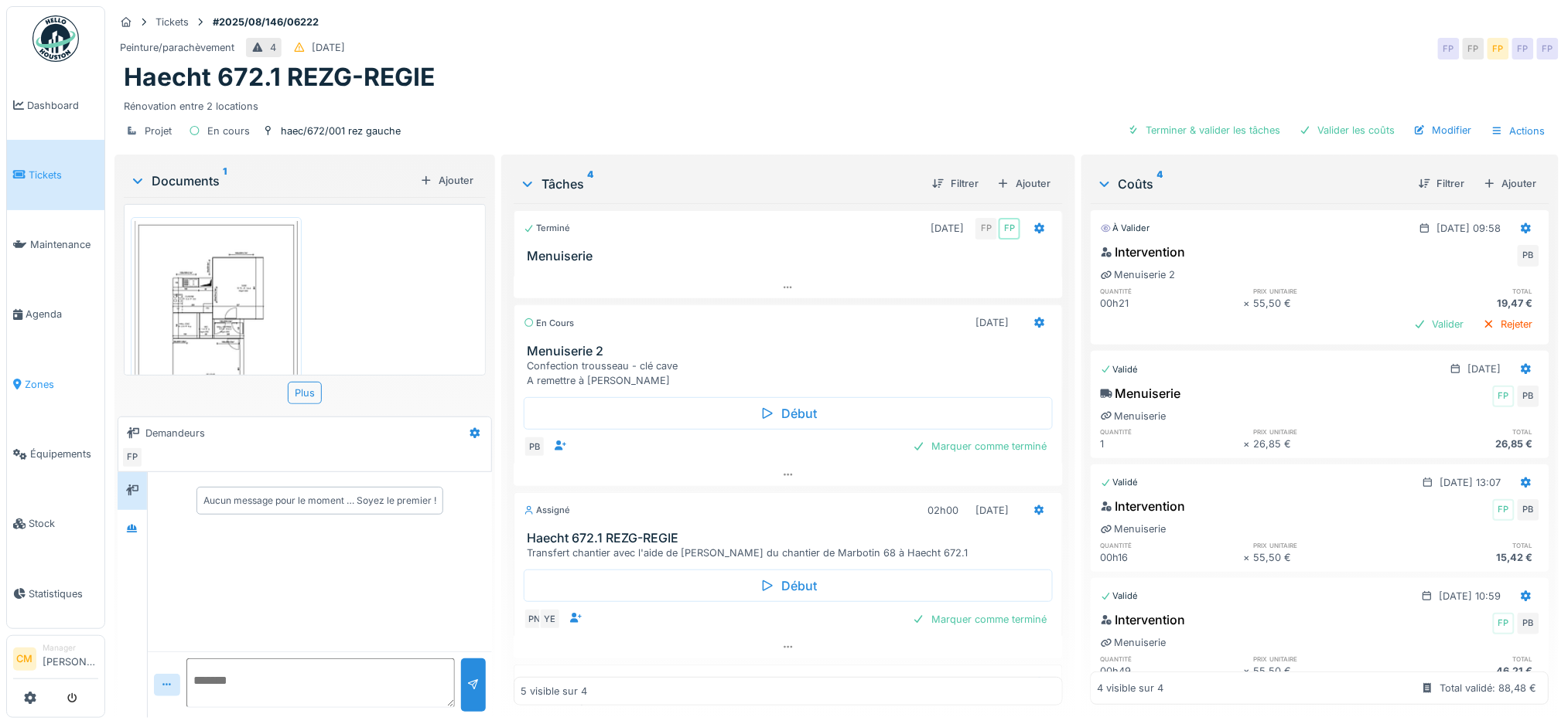
scroll to position [530, 0]
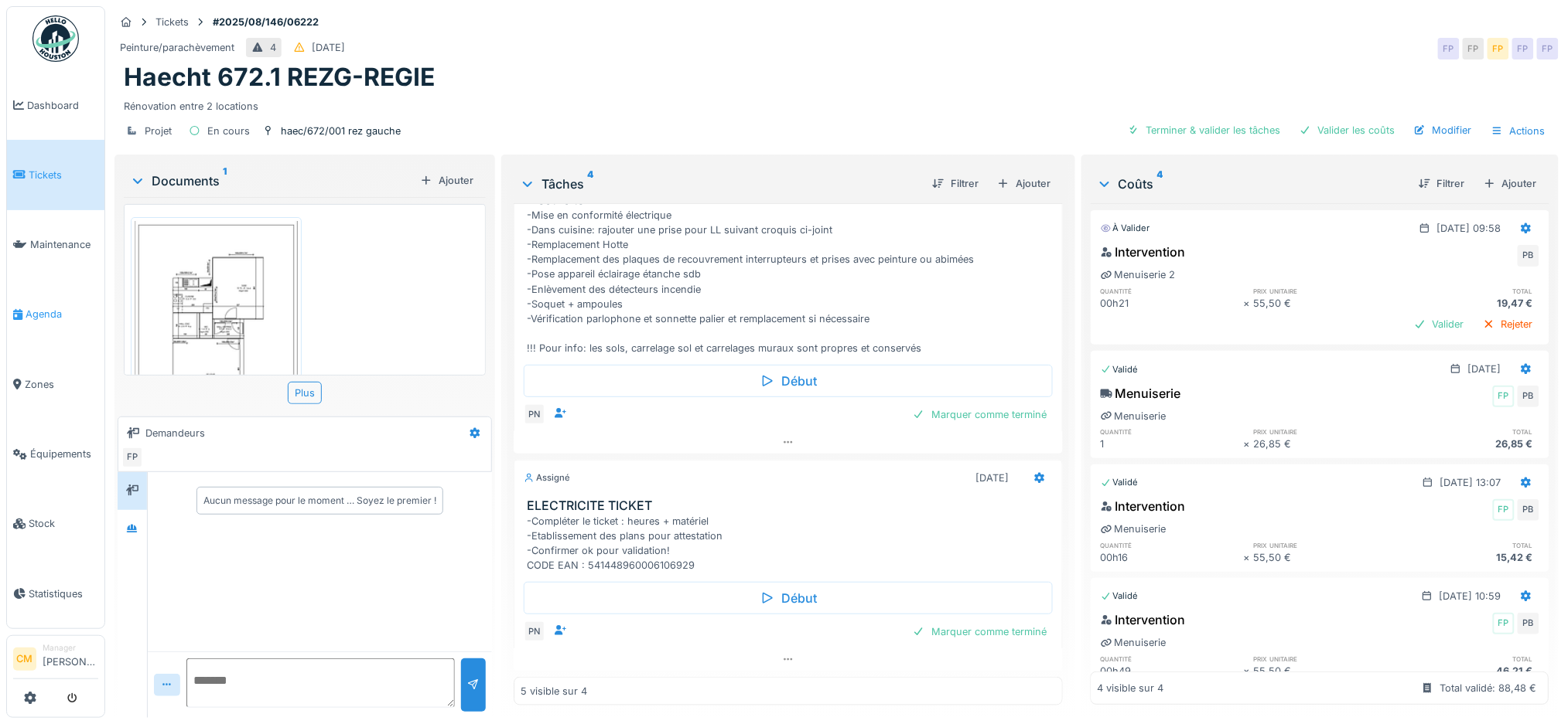
click at [48, 307] on span "Agenda" at bounding box center [62, 314] width 73 height 15
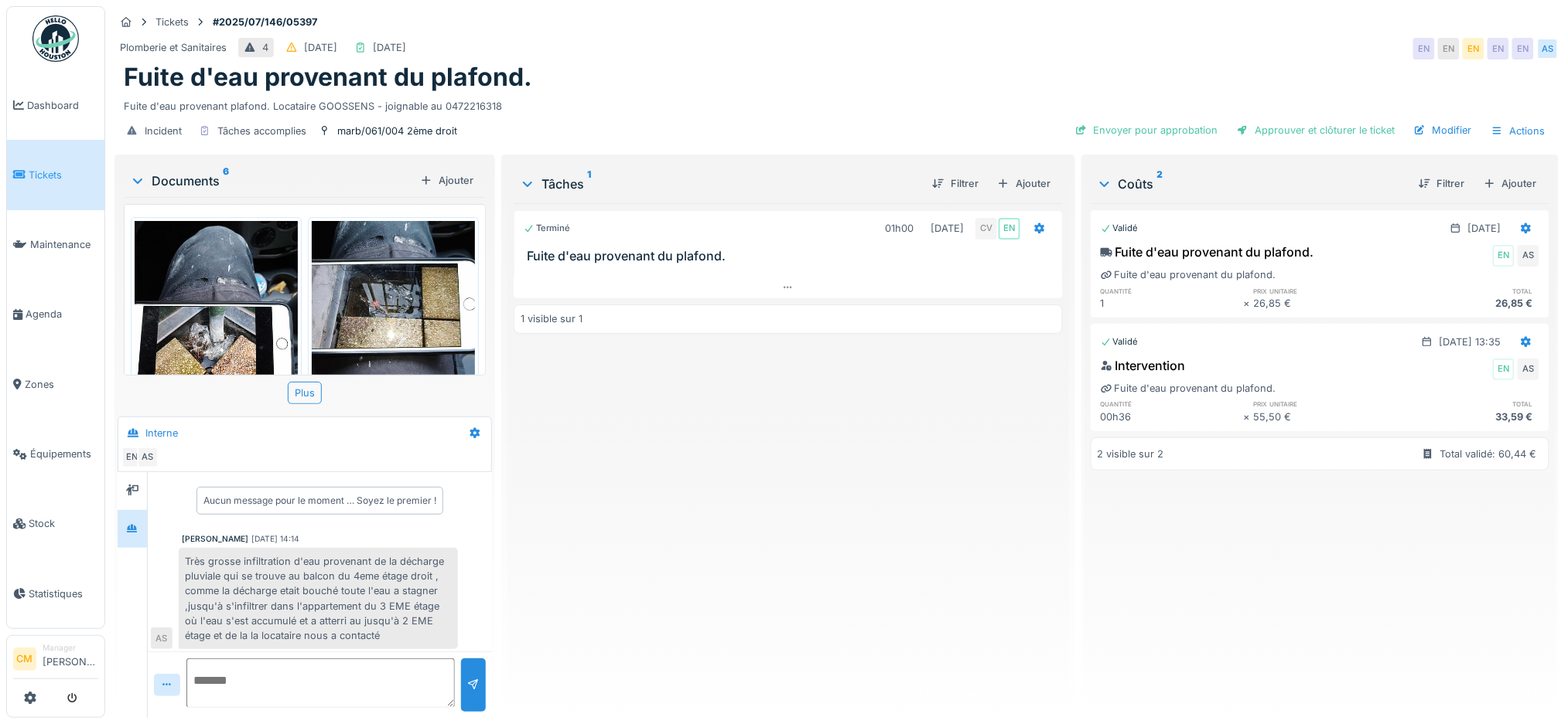
scroll to position [481, 0]
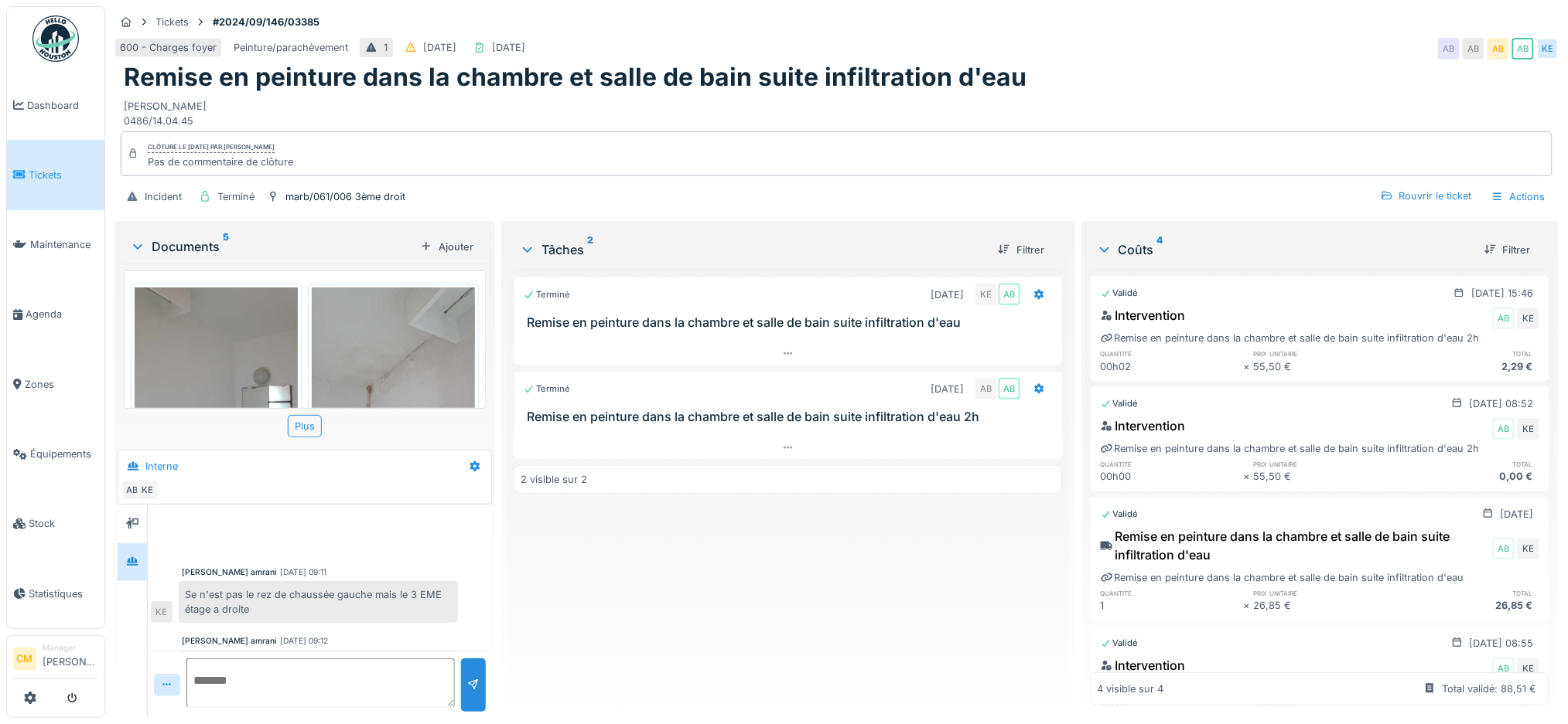
scroll to position [211, 0]
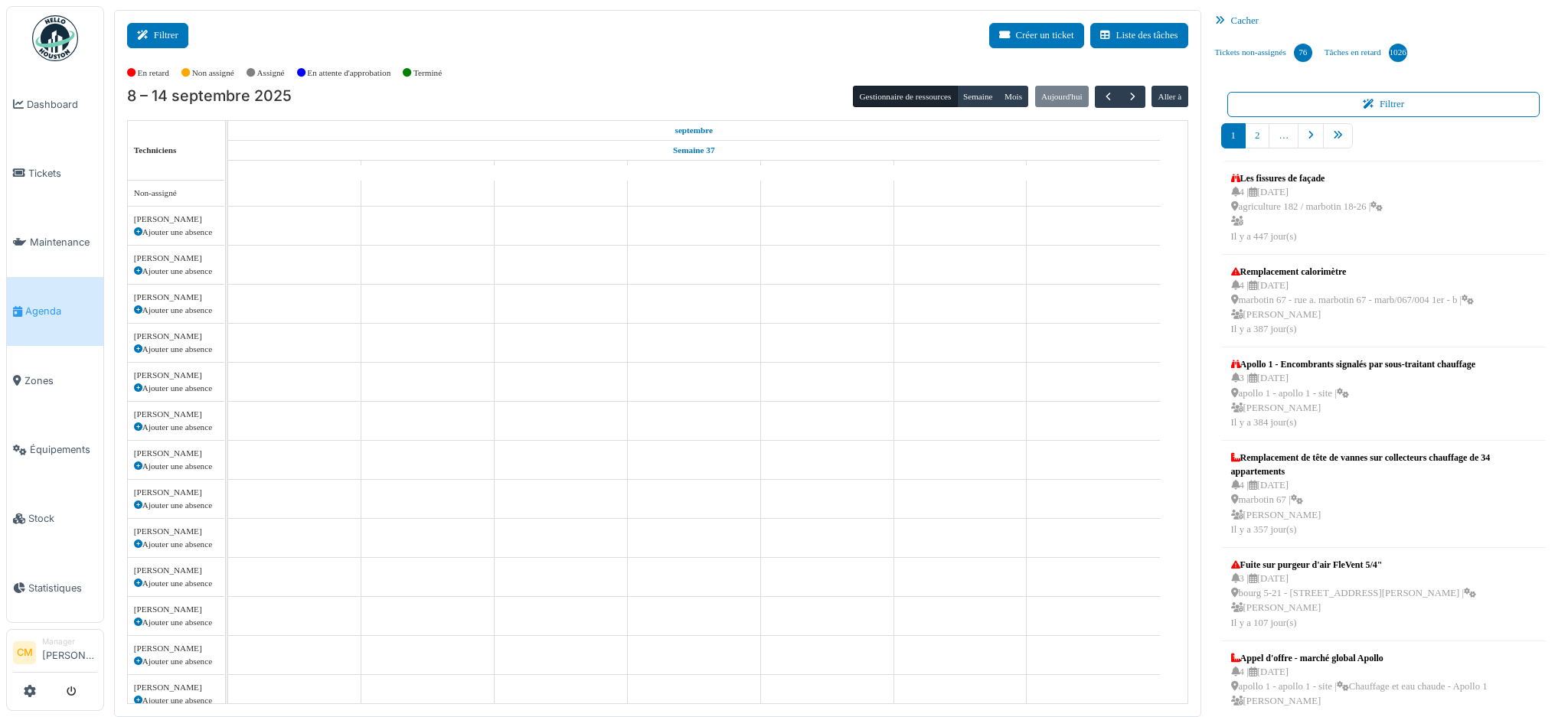
click at [160, 32] on button "Filtrer" at bounding box center [157, 35] width 61 height 25
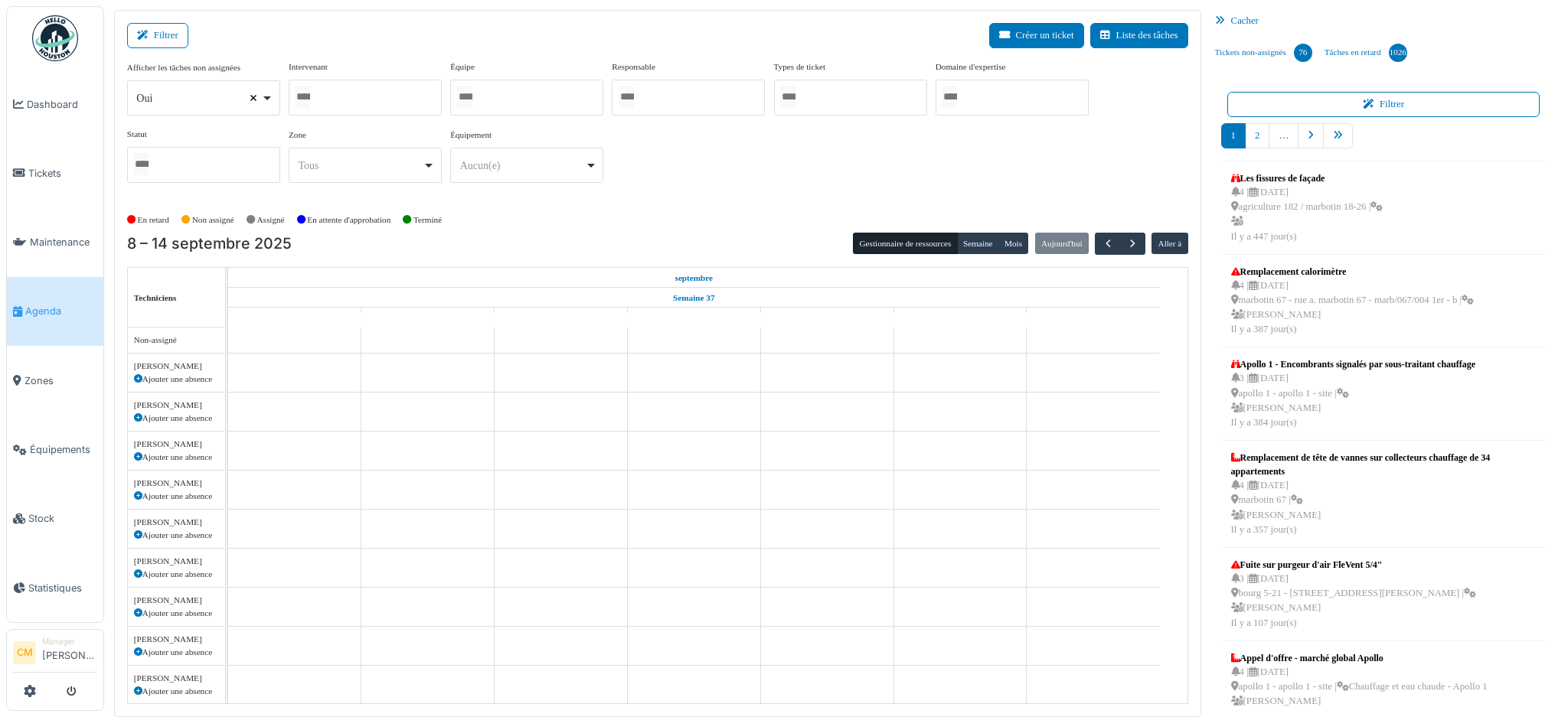
select select
click at [309, 97] on input "Tous" at bounding box center [302, 96] width 15 height 22
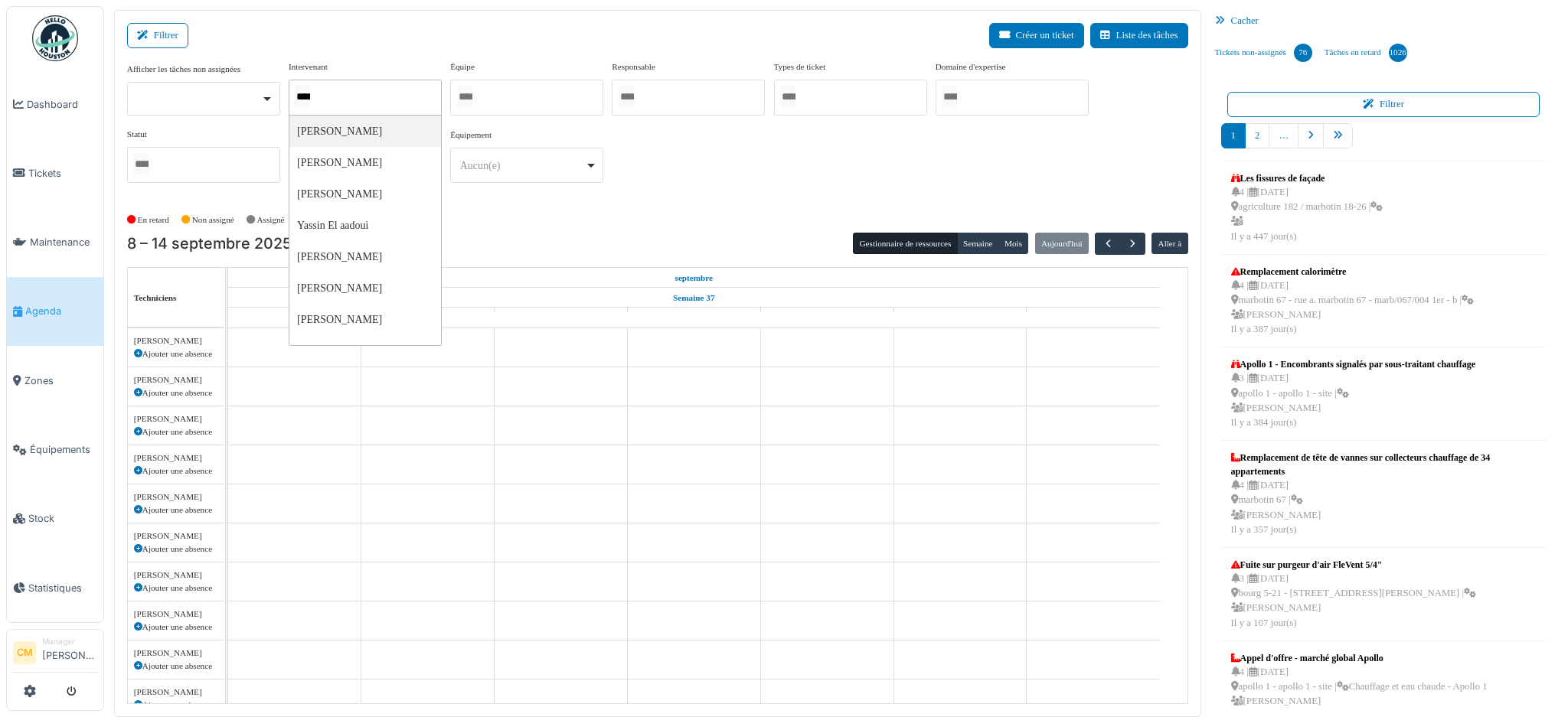
type input "*****"
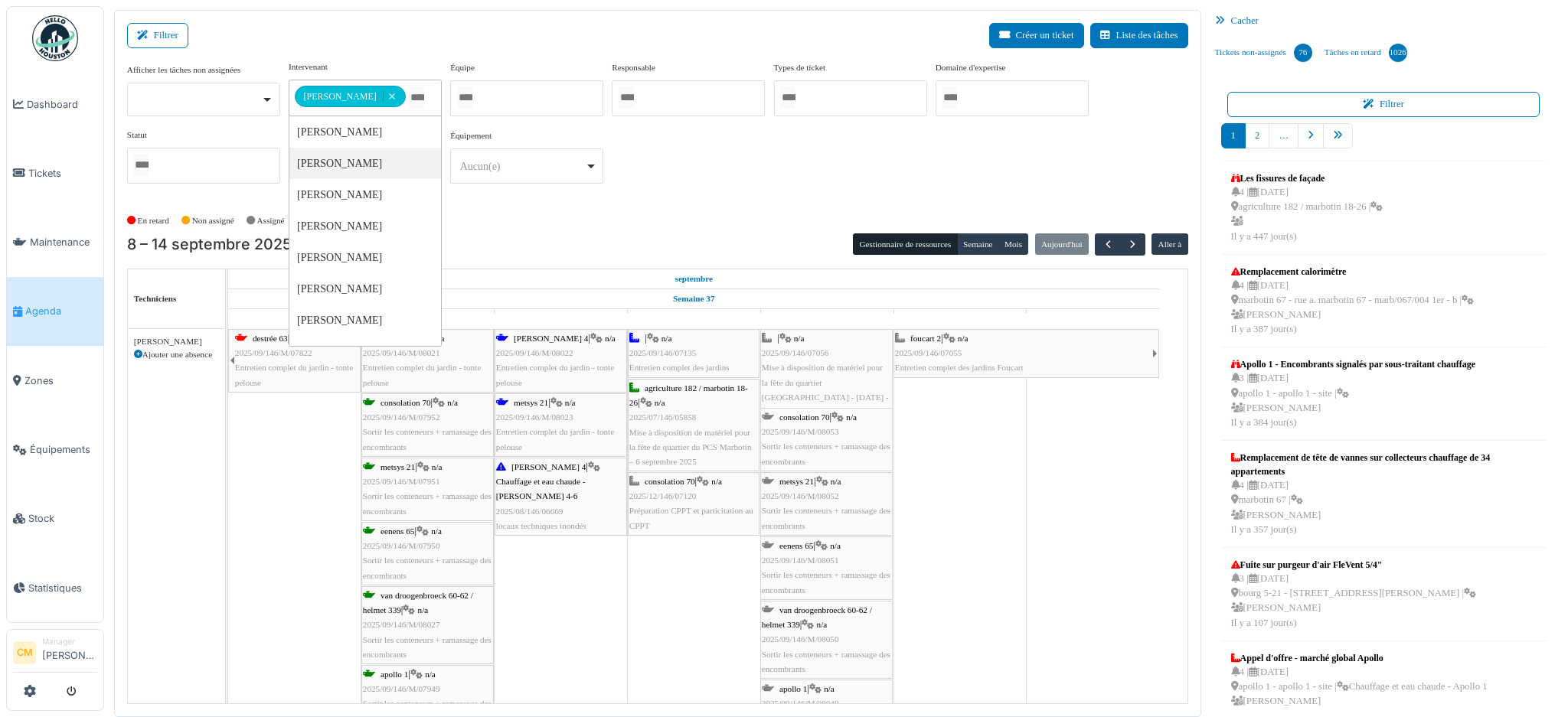
click at [699, 176] on div "**********" at bounding box center [658, 127] width 1061 height 136
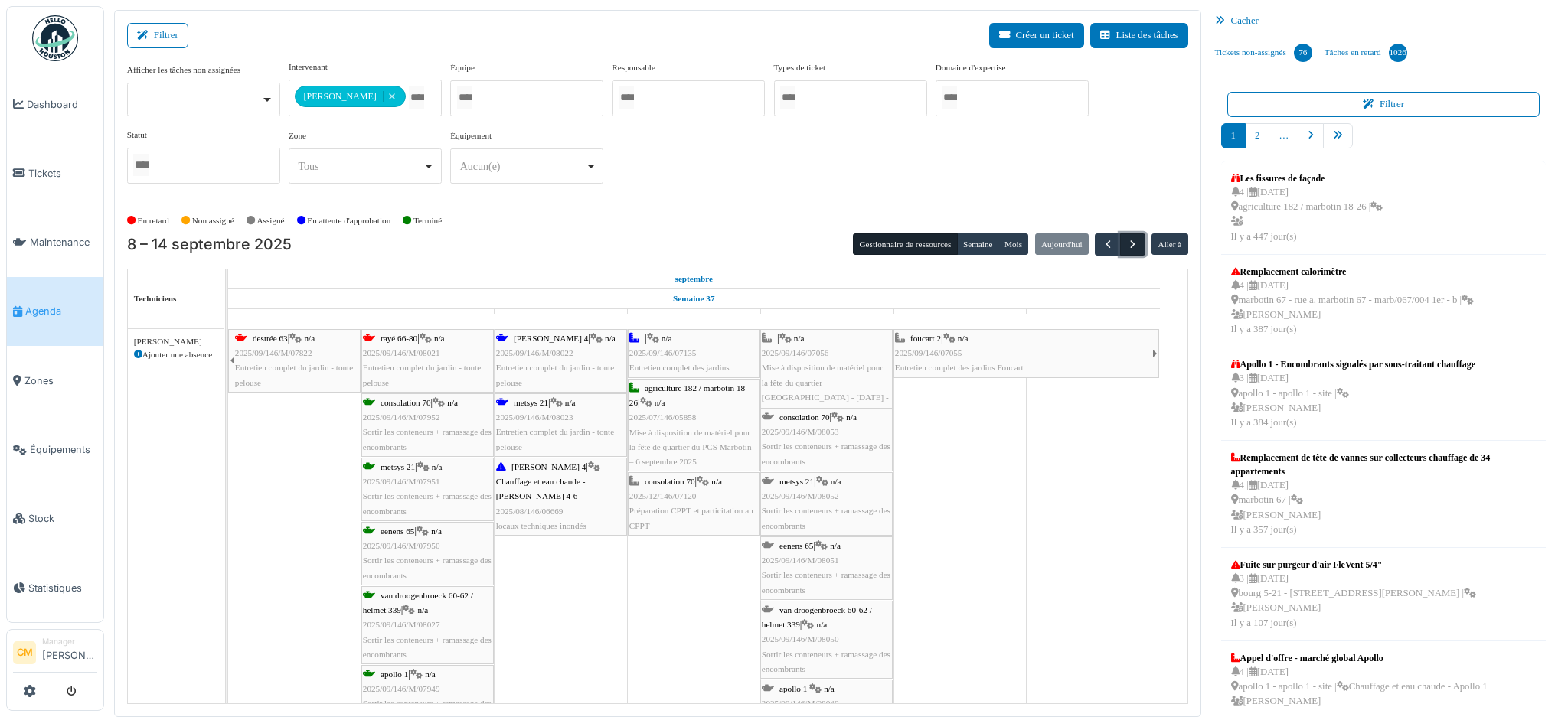
click at [1127, 240] on span "button" at bounding box center [1133, 245] width 13 height 13
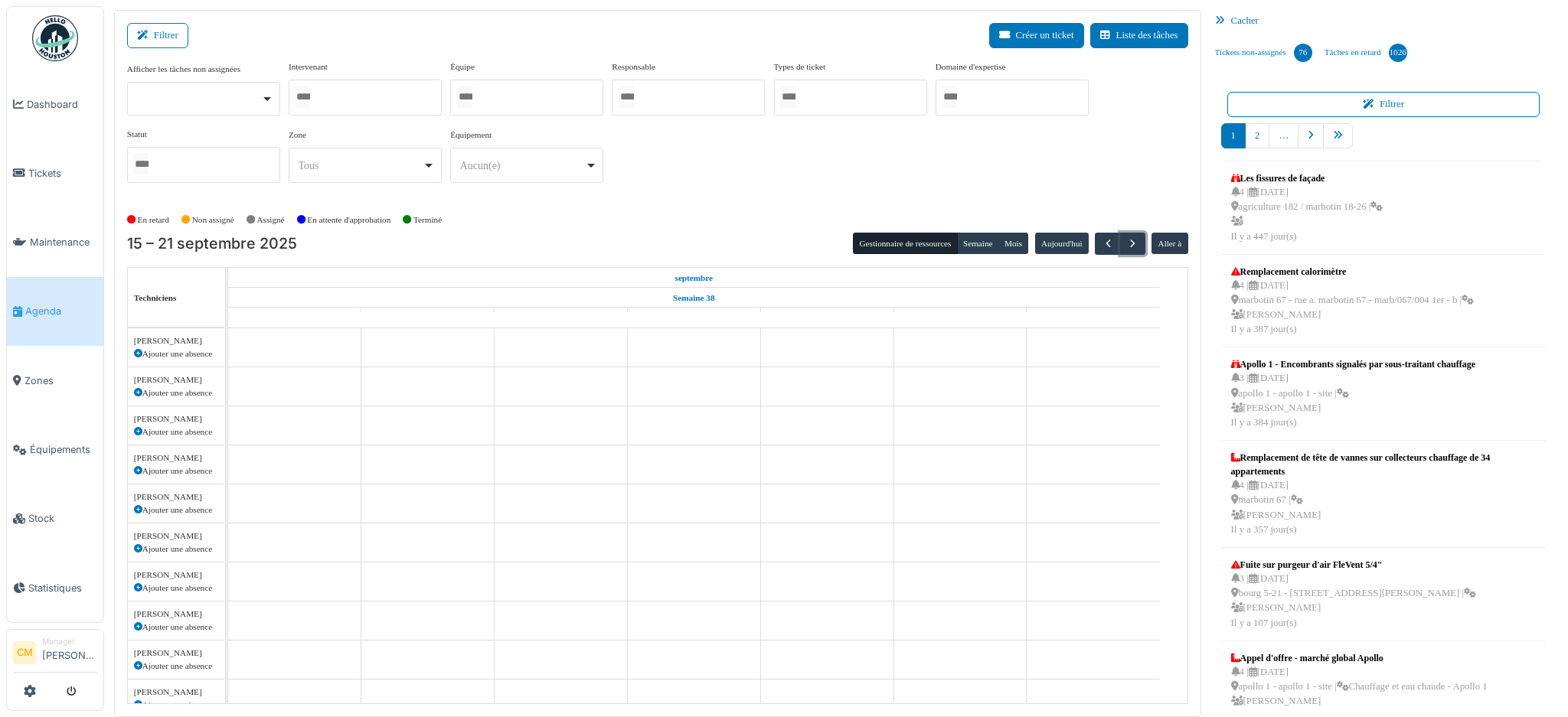
scroll to position [2188, 0]
click at [868, 92] on div at bounding box center [851, 98] width 153 height 36
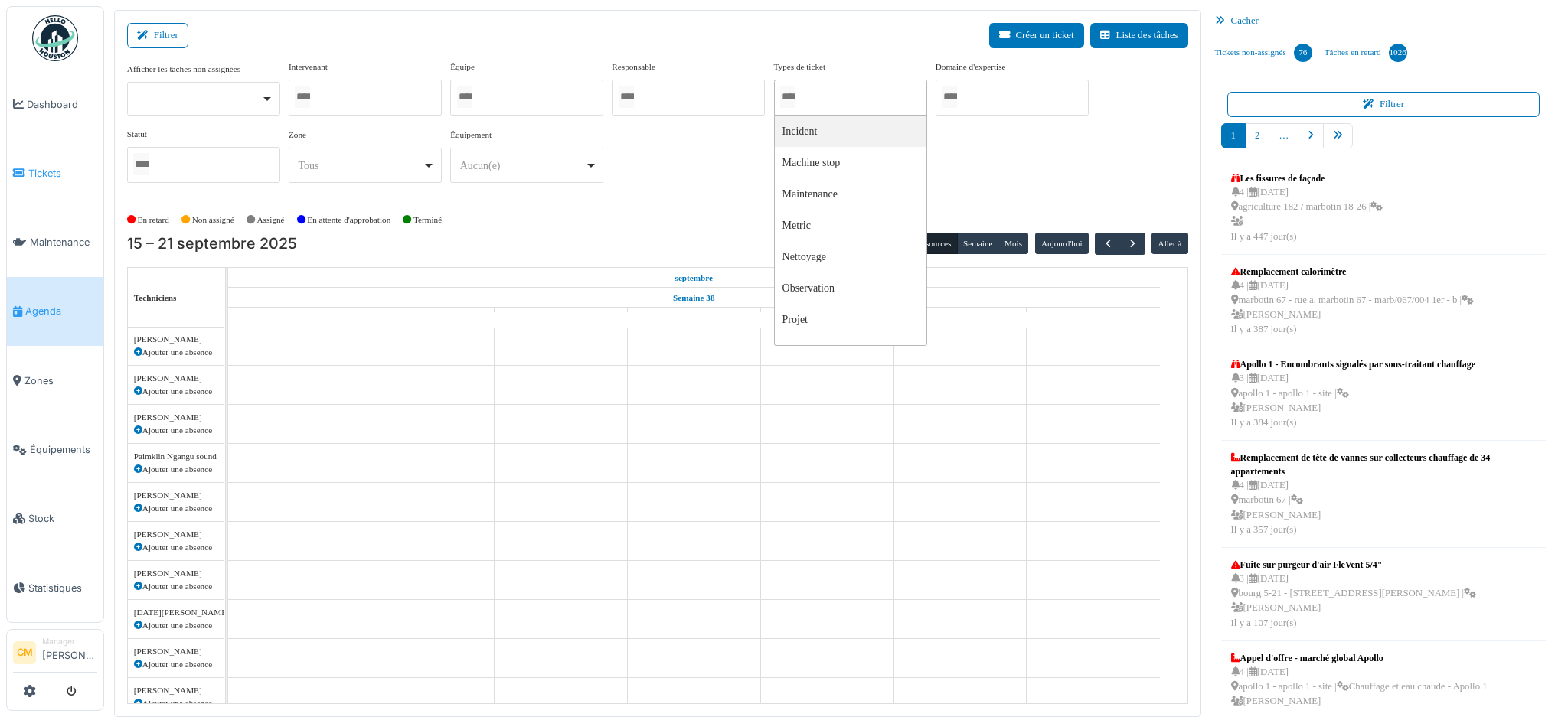
click at [39, 171] on span "Tickets" at bounding box center [63, 174] width 69 height 15
